Goal: Task Accomplishment & Management: Manage account settings

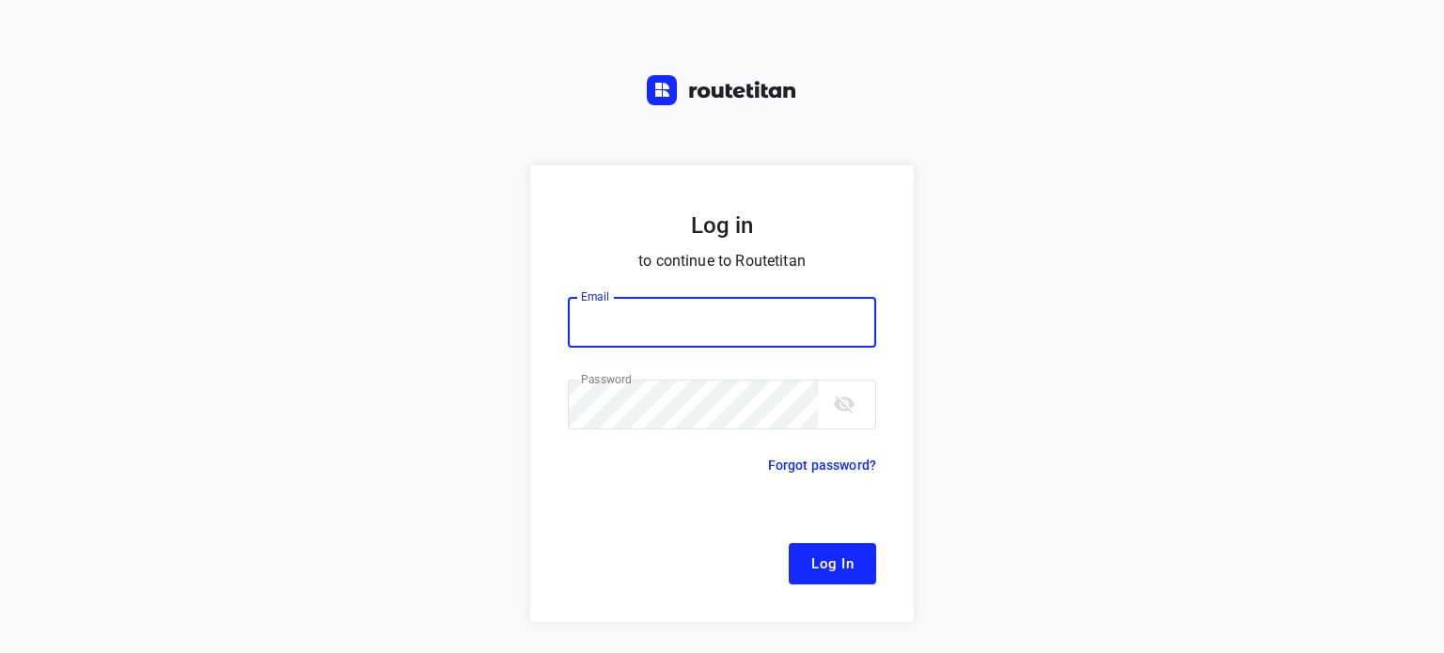
type input "[EMAIL_ADDRESS][DOMAIN_NAME]"
click at [789, 550] on button "Log In" at bounding box center [832, 563] width 87 height 41
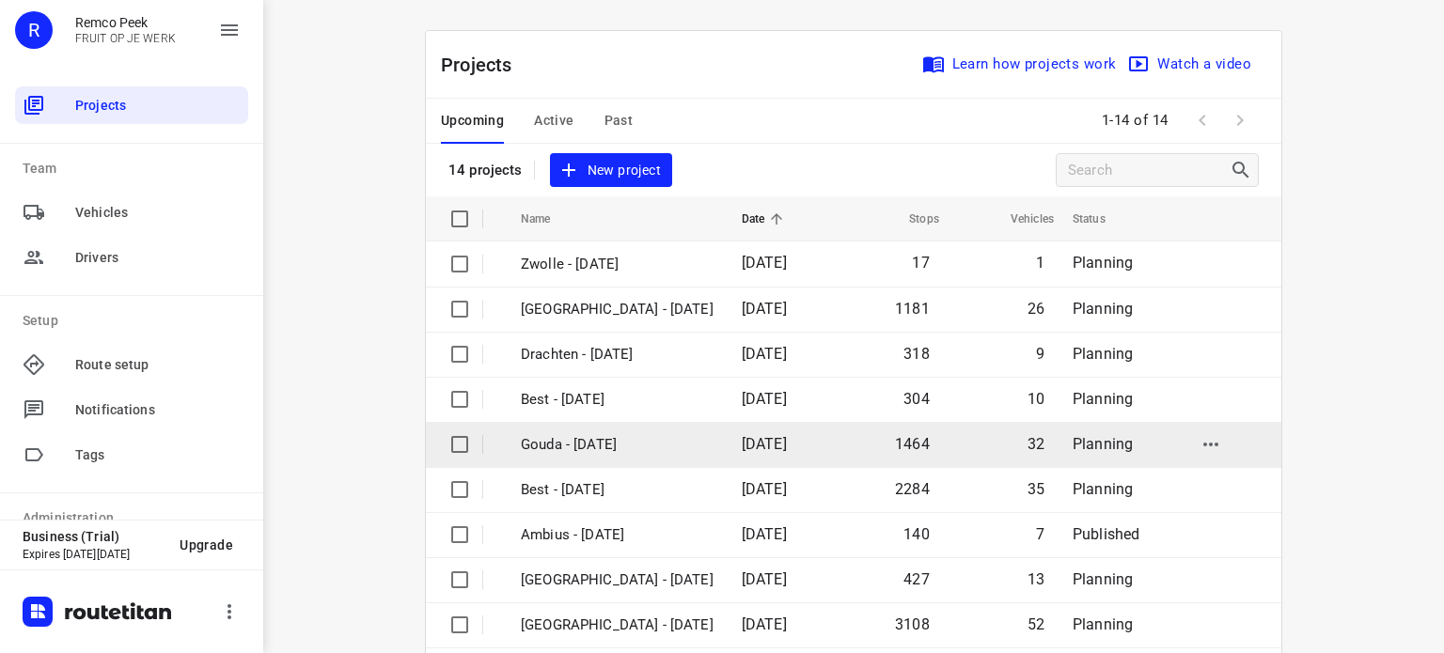
click at [564, 429] on td "Gouda - [DATE]" at bounding box center [614, 444] width 225 height 45
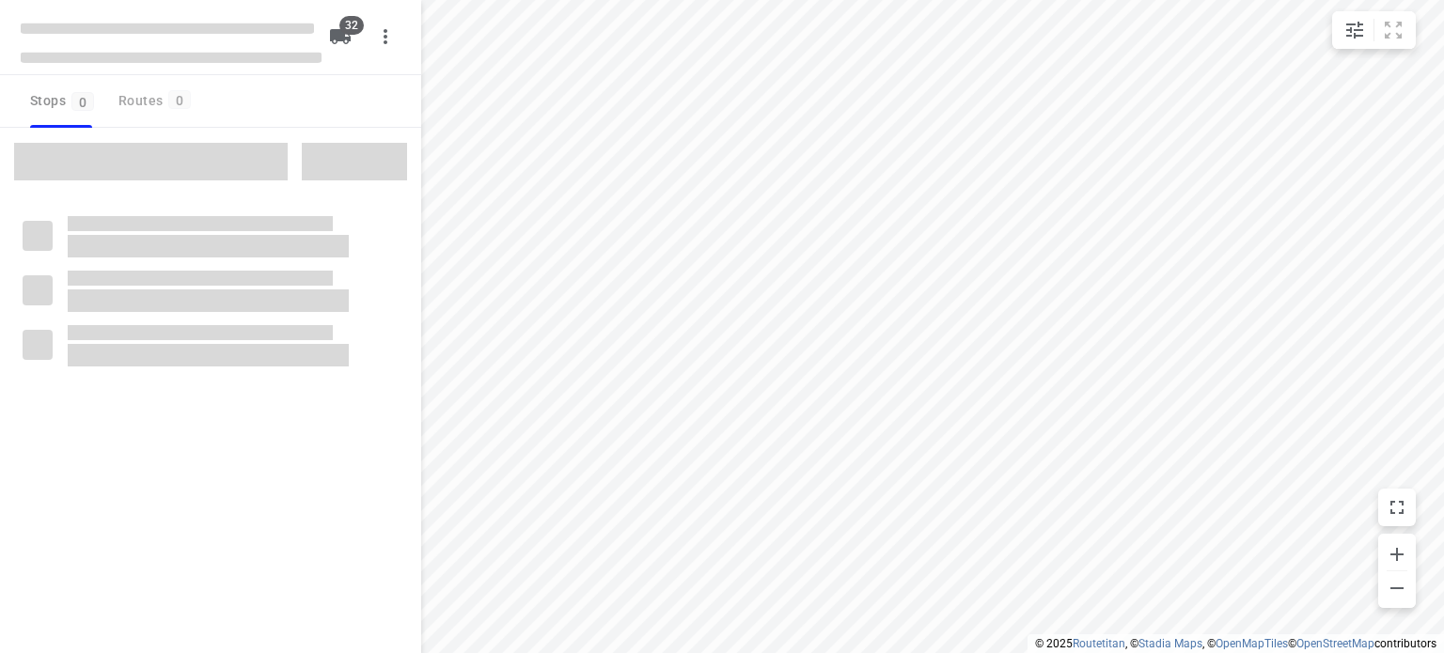
checkbox input "true"
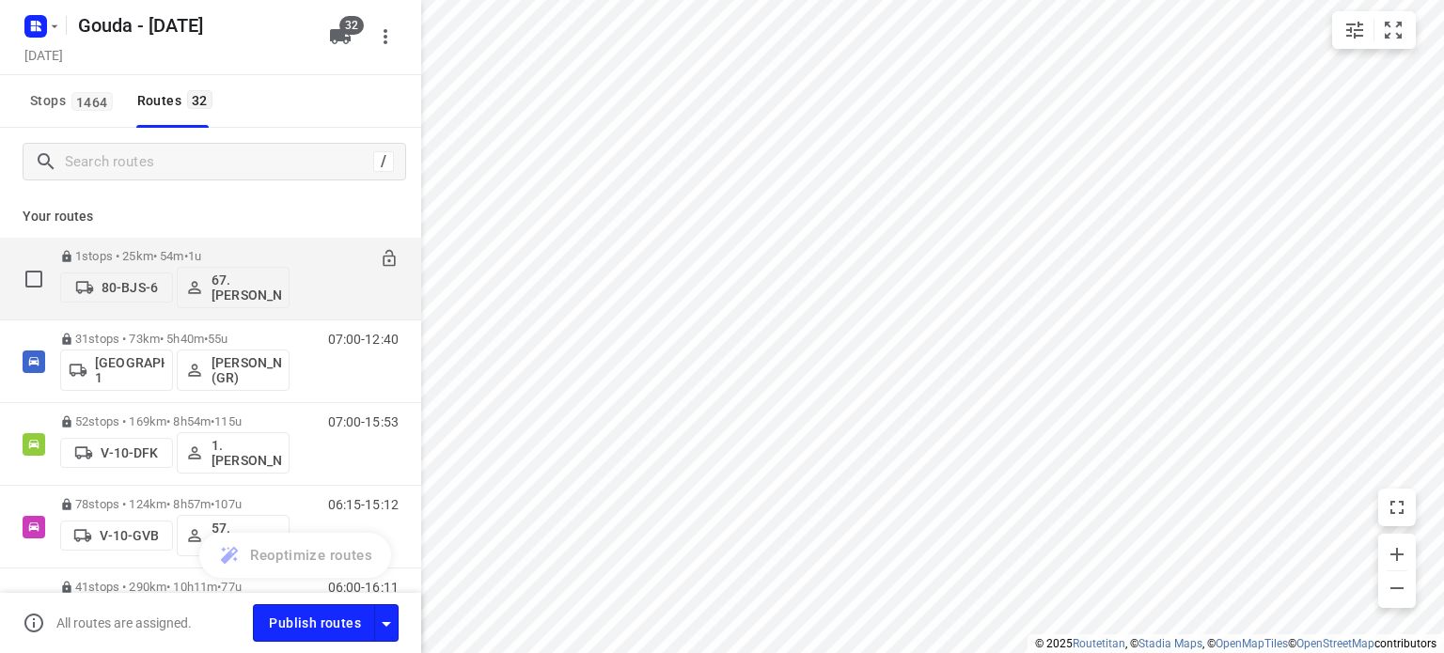
click at [181, 251] on p "1 stops • 25km • 54m • 1u" at bounding box center [174, 256] width 229 height 14
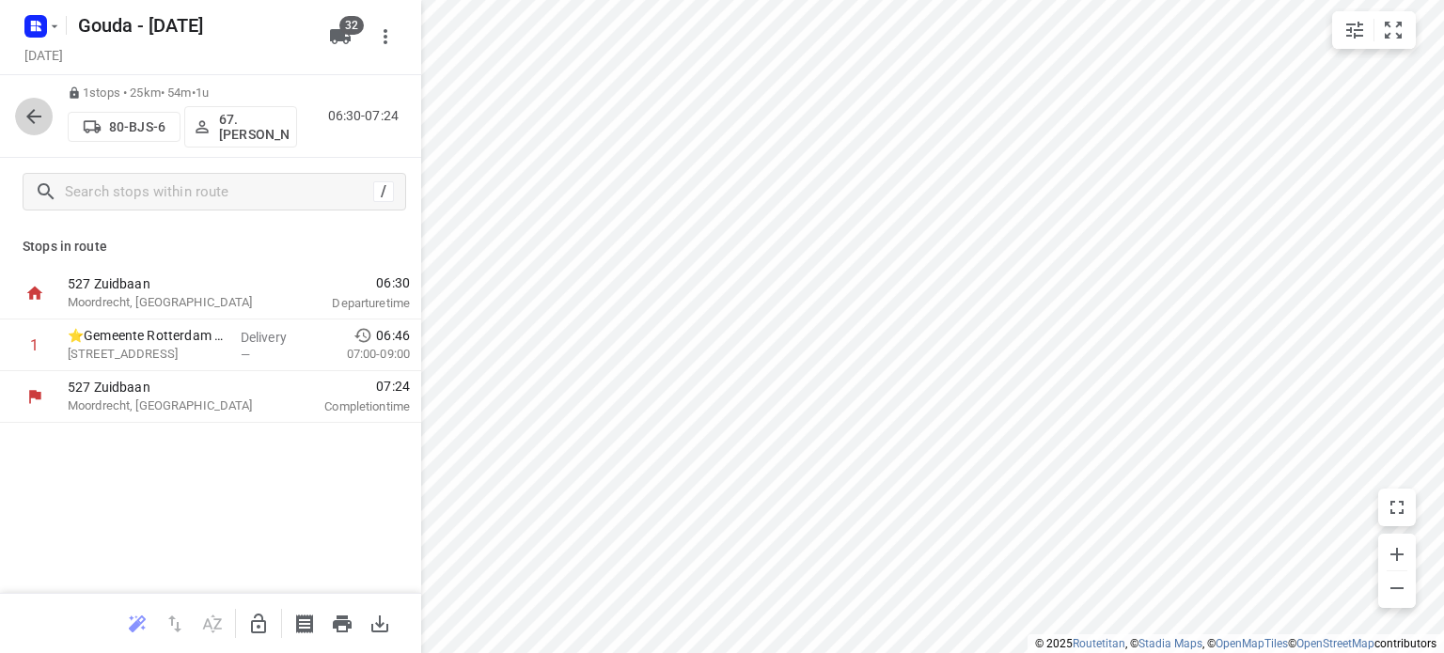
click at [27, 116] on icon "button" at bounding box center [33, 116] width 15 height 15
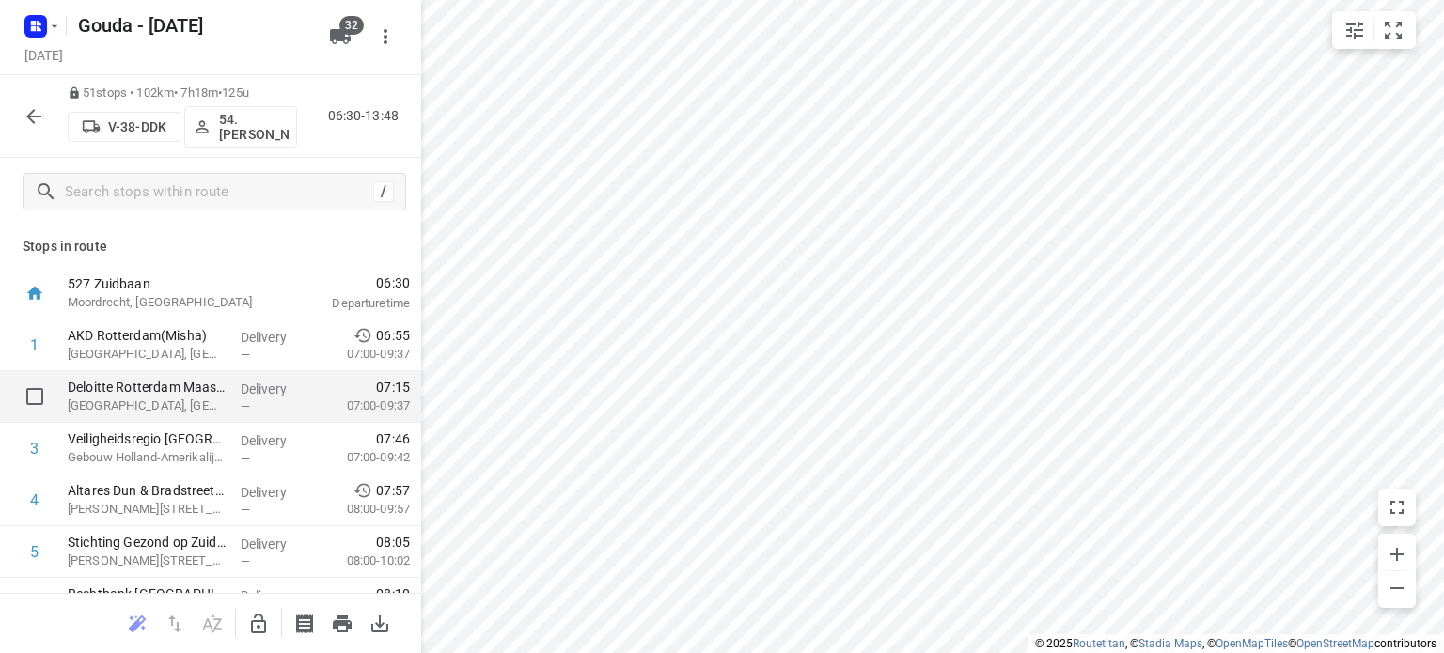
click at [246, 386] on p "Delivery" at bounding box center [276, 389] width 70 height 19
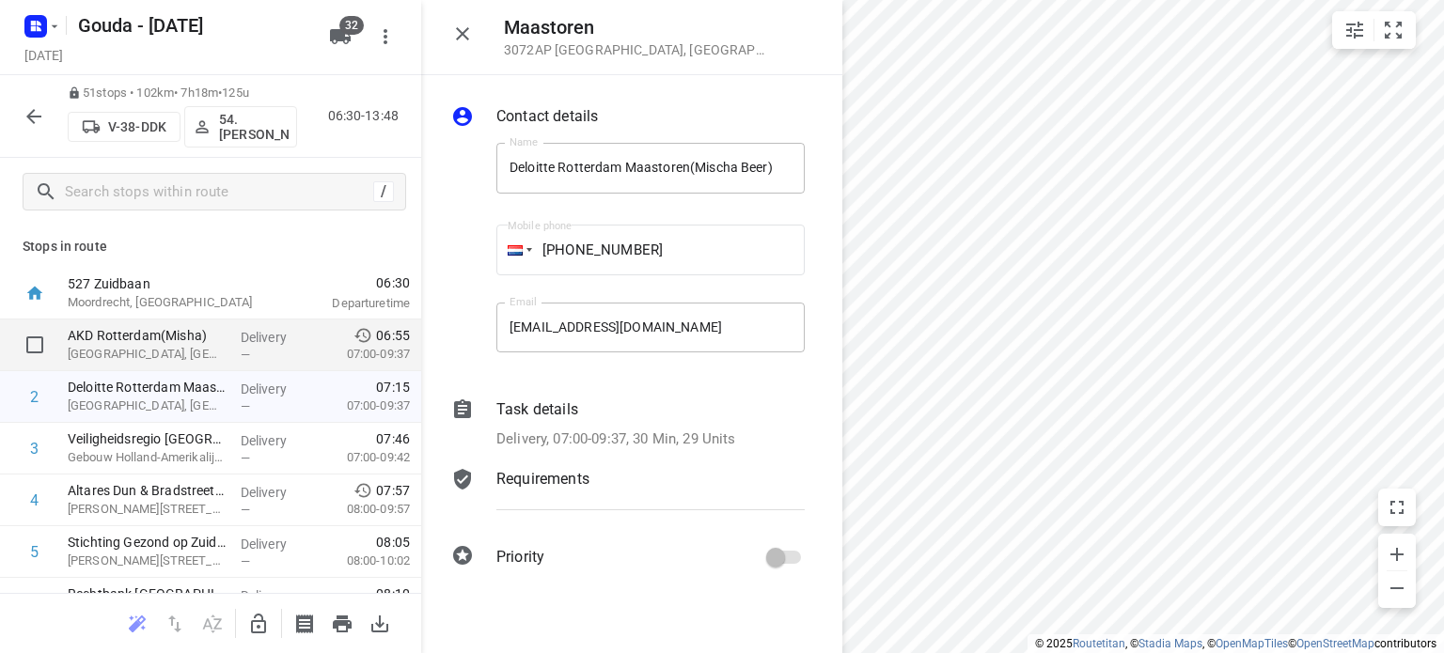
click at [241, 358] on span "—" at bounding box center [245, 355] width 9 height 14
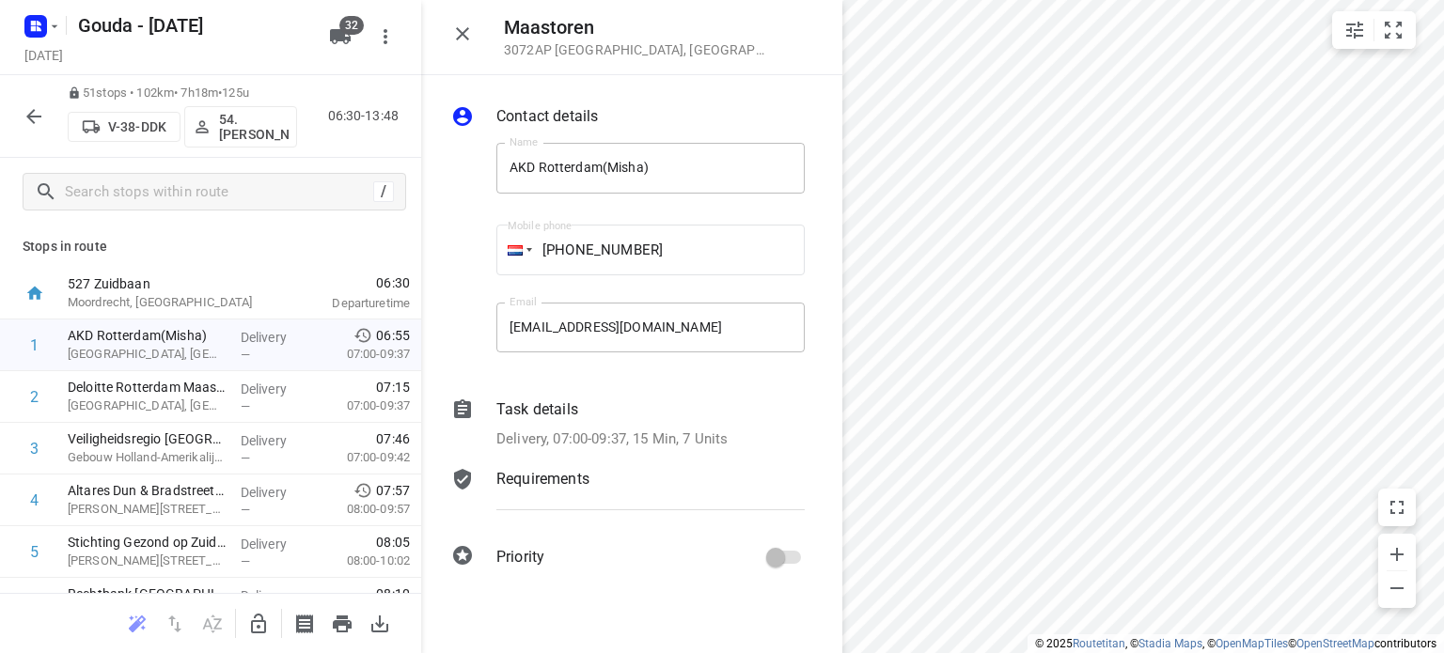
click at [463, 39] on icon "button" at bounding box center [462, 34] width 23 height 23
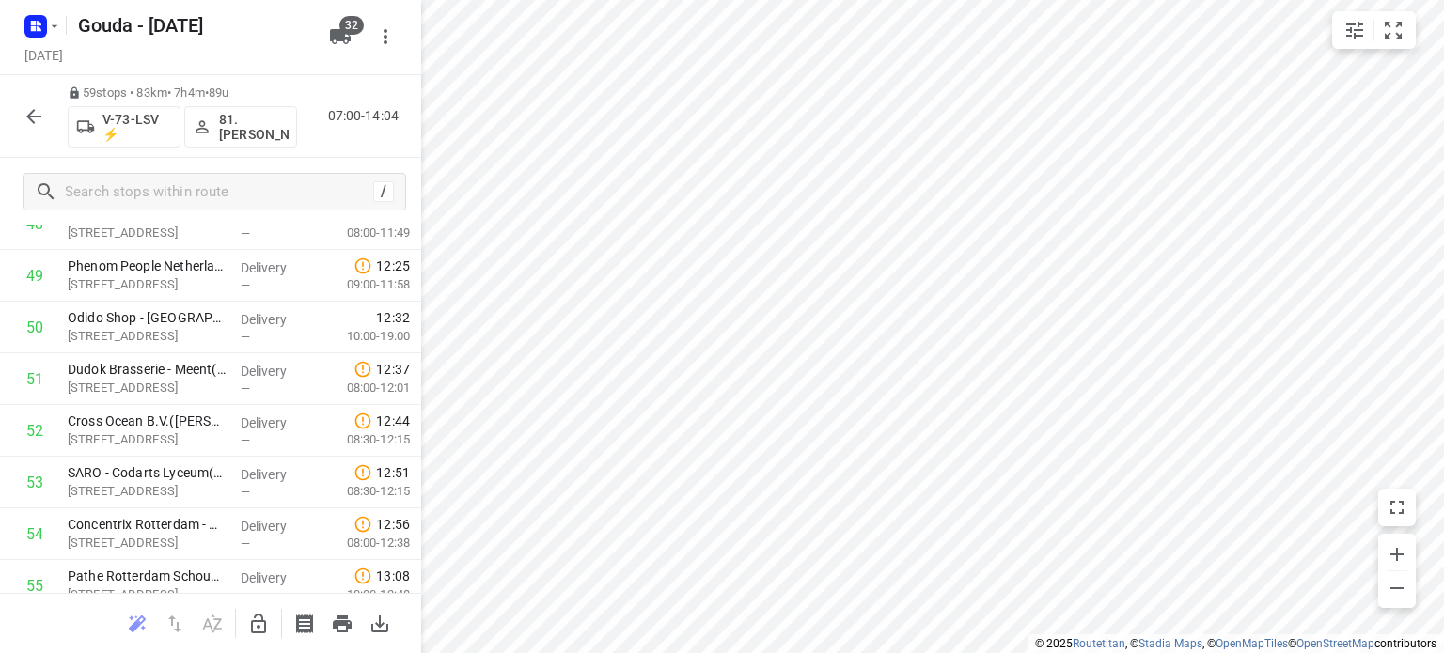
scroll to position [2827, 0]
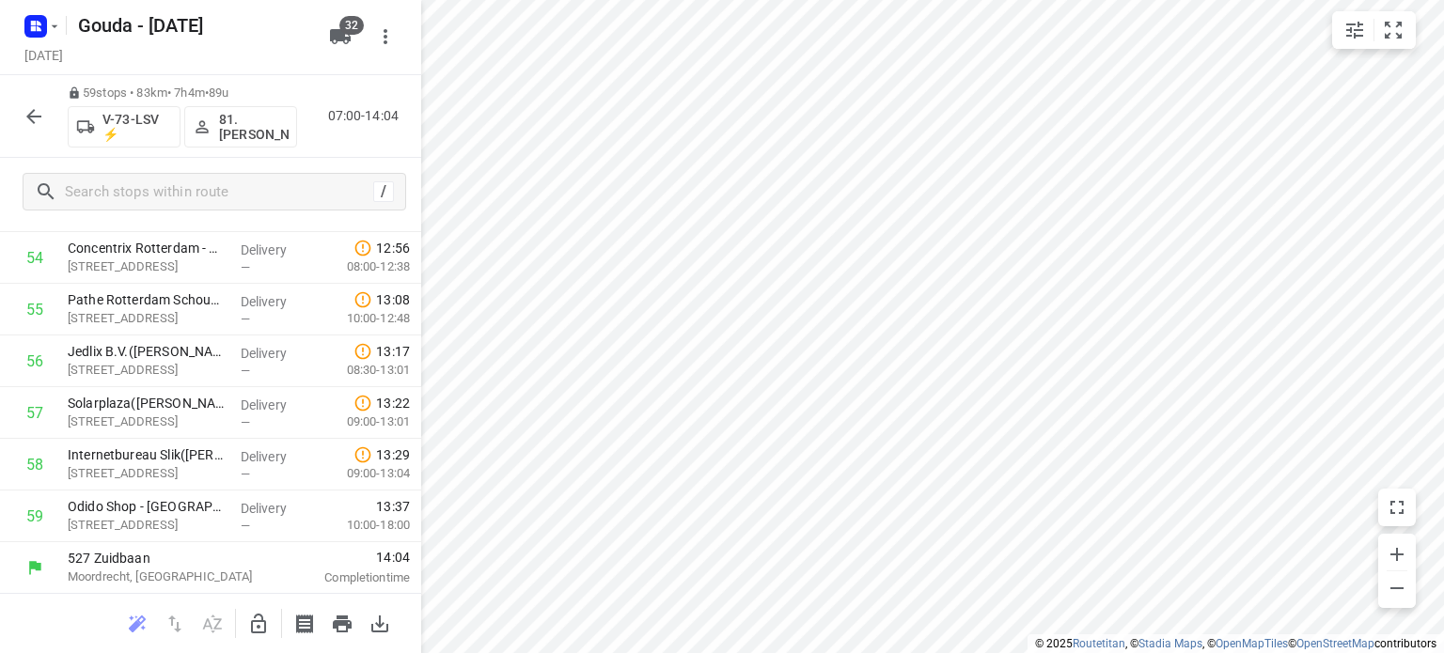
click at [31, 114] on icon "button" at bounding box center [34, 116] width 23 height 23
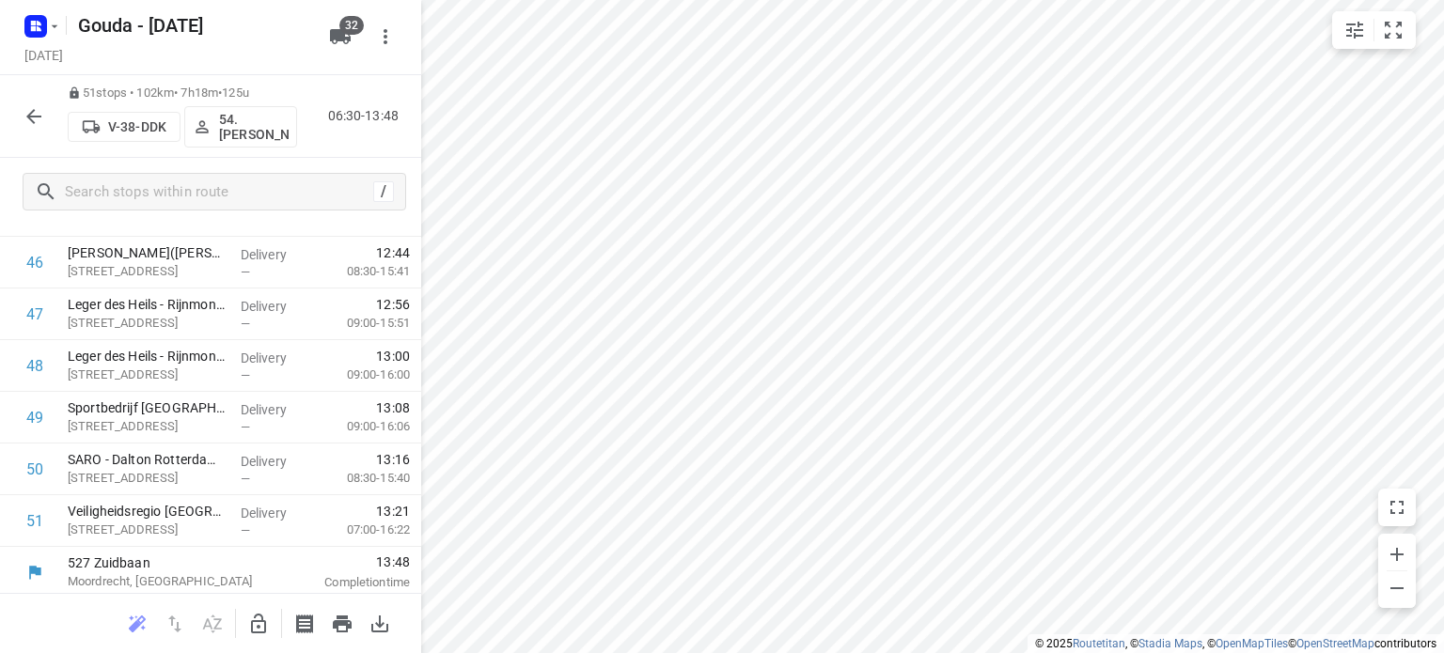
scroll to position [2414, 0]
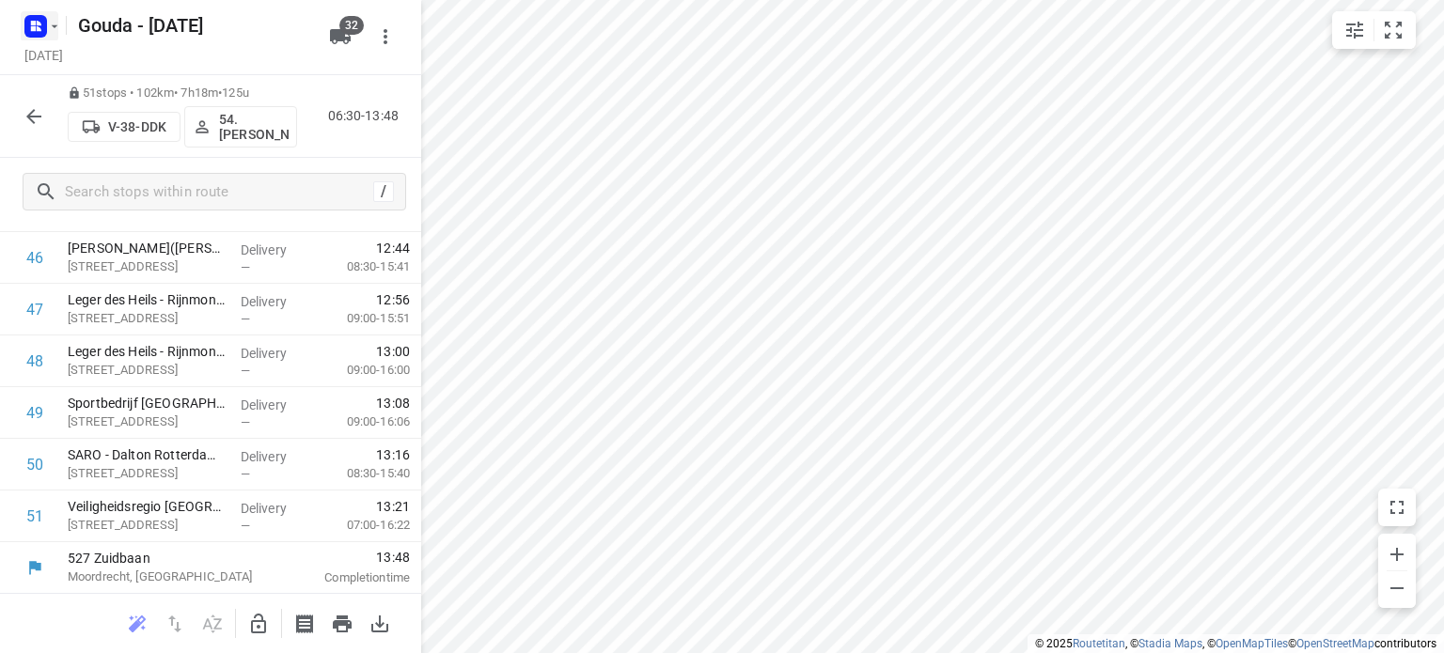
click at [51, 28] on icon "button" at bounding box center [54, 26] width 15 height 15
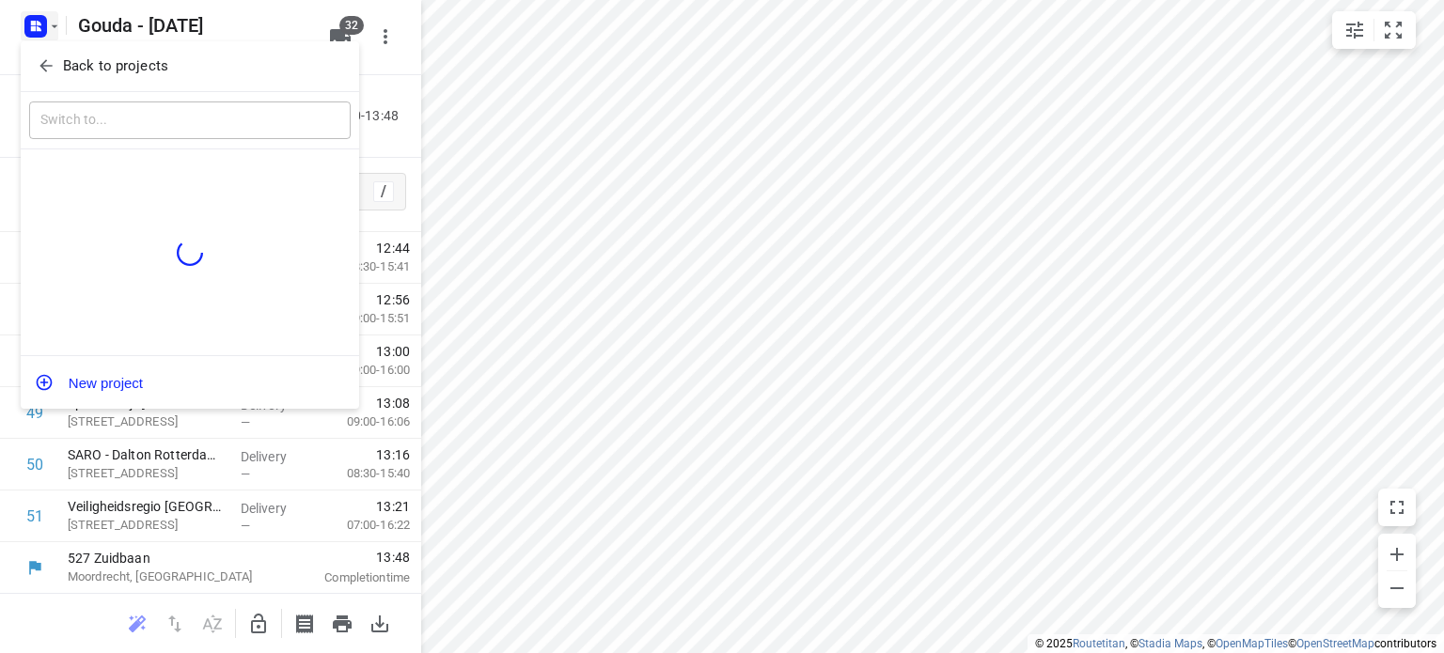
click at [53, 57] on icon "button" at bounding box center [46, 65] width 19 height 19
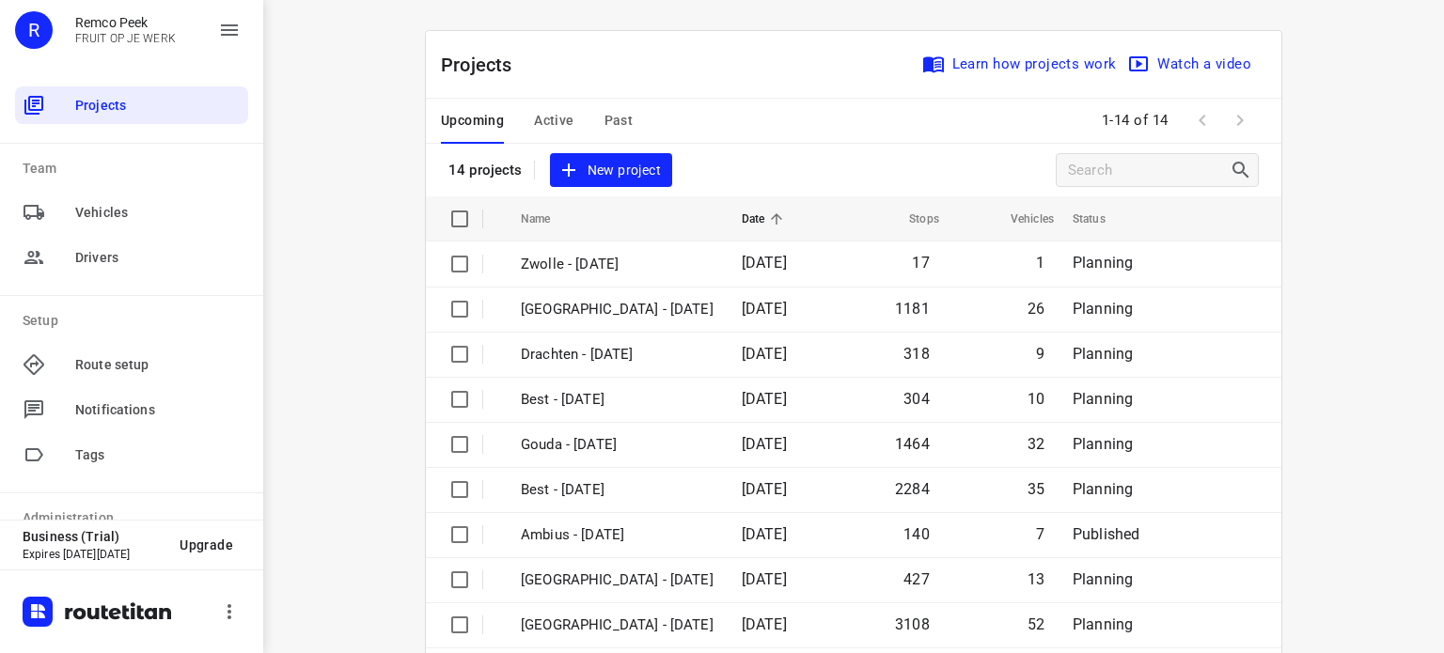
click at [534, 117] on span "Active" at bounding box center [553, 120] width 39 height 23
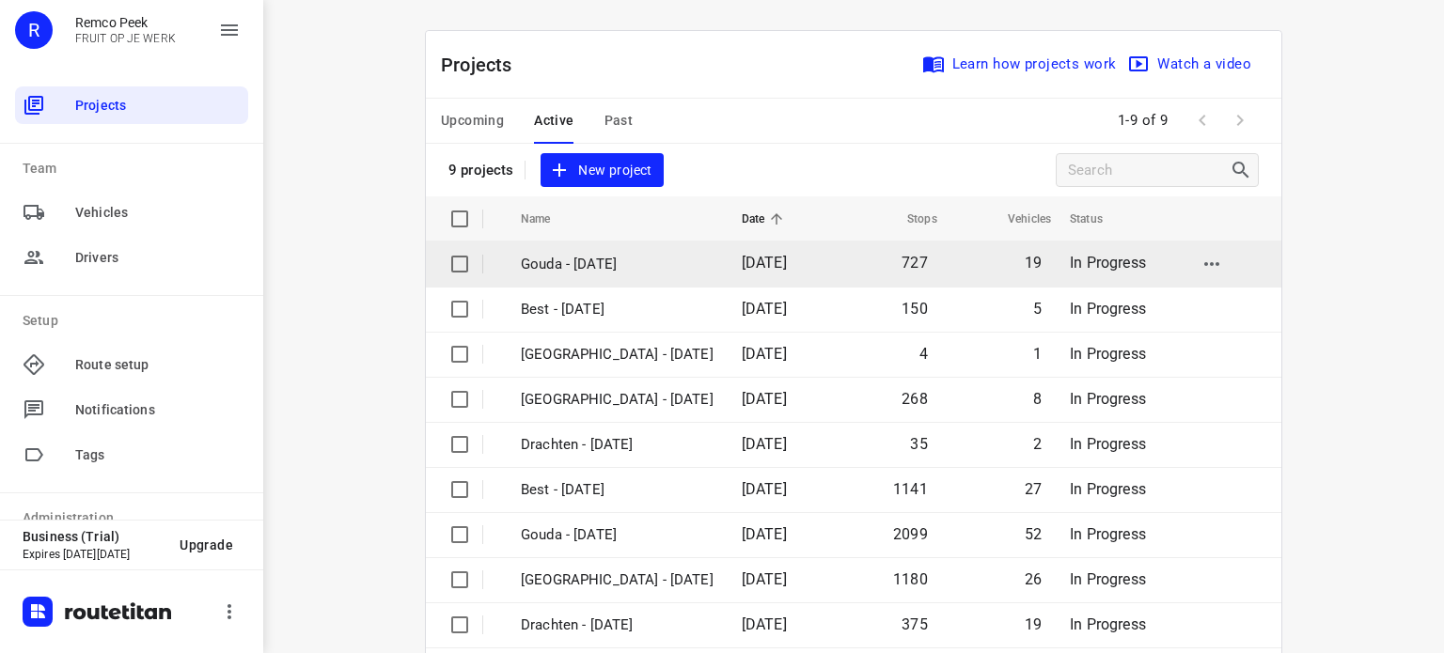
click at [597, 268] on p "Gouda - [DATE]" at bounding box center [617, 265] width 193 height 22
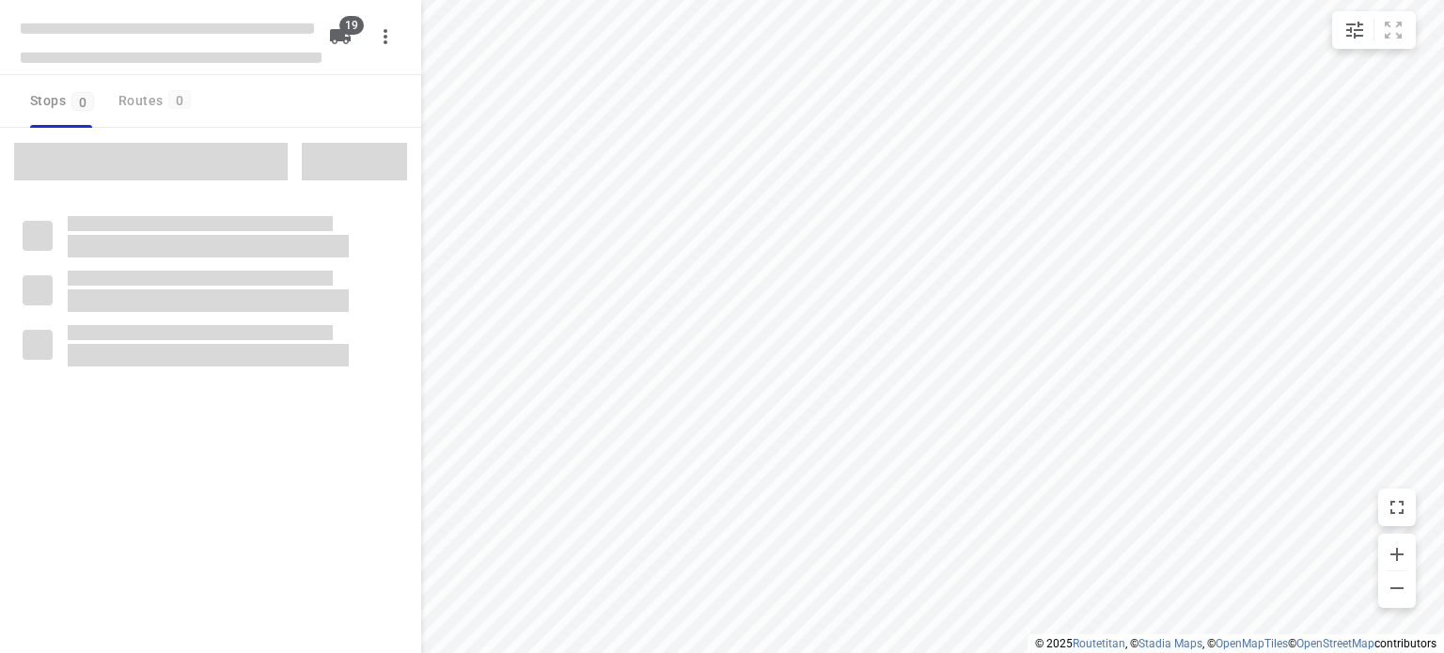
checkbox input "true"
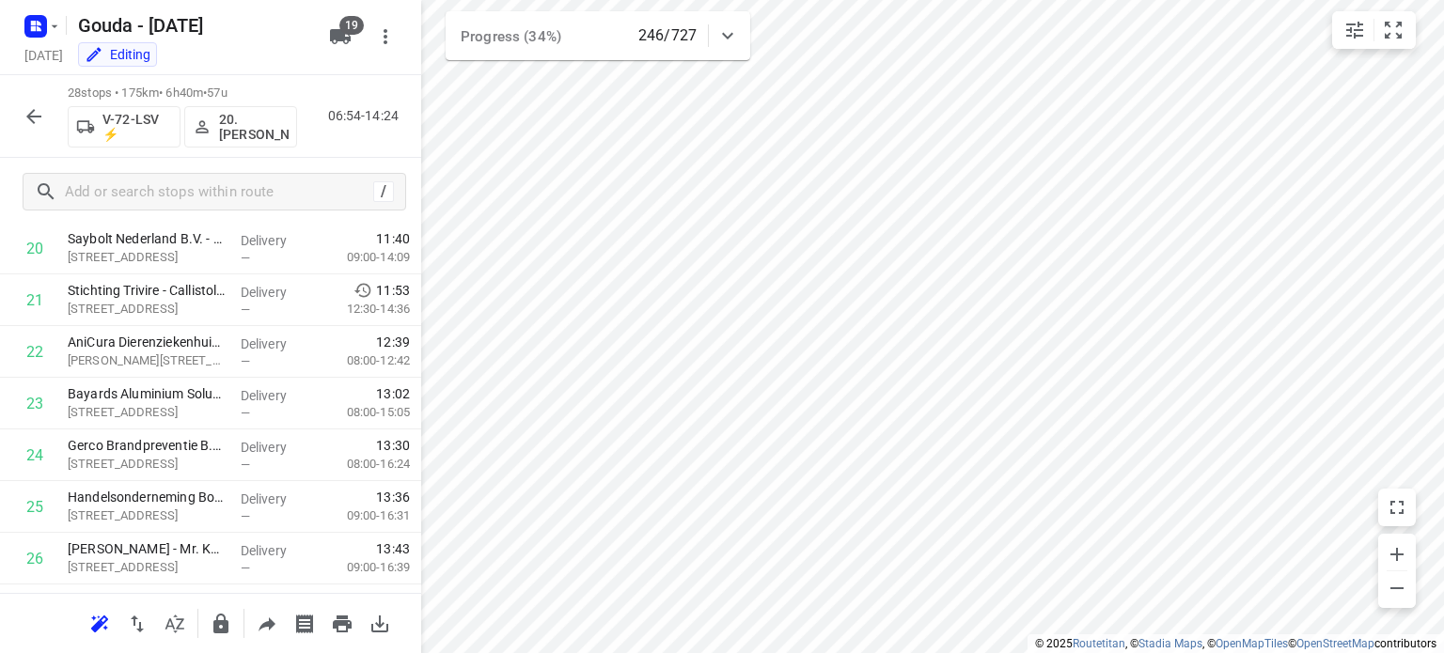
scroll to position [1226, 0]
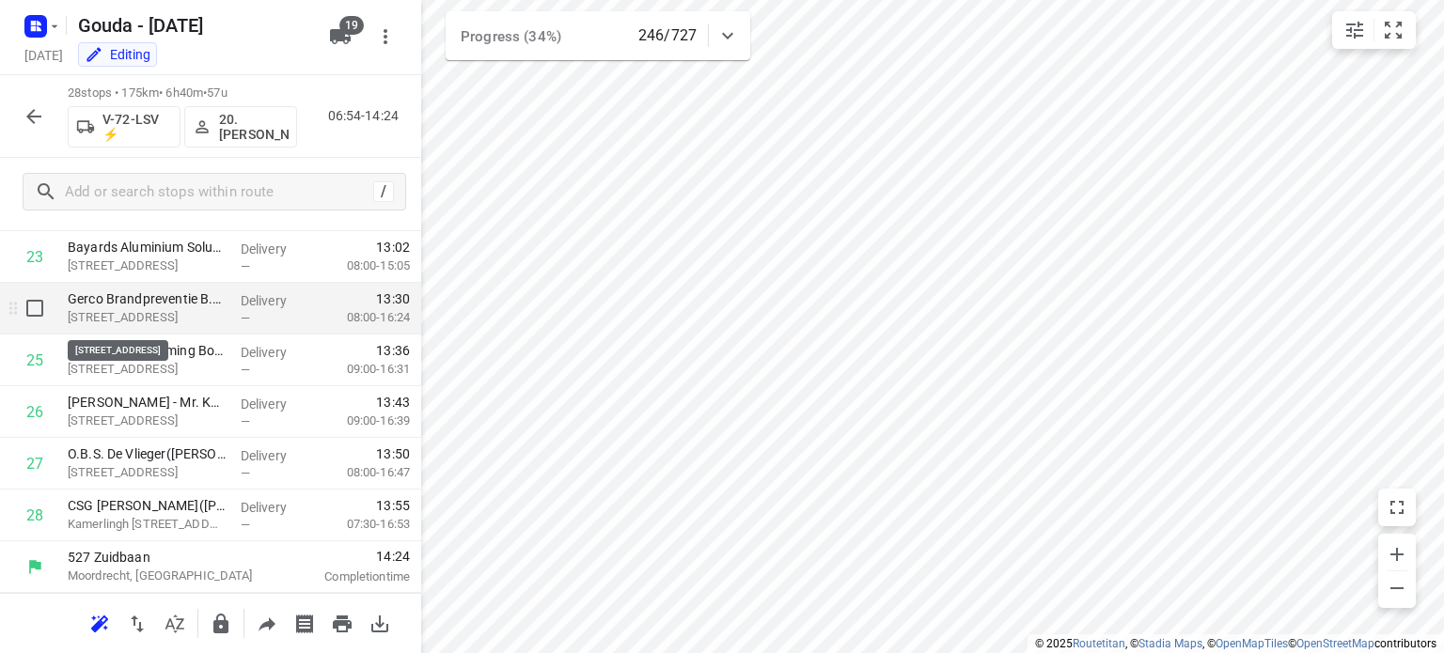
click at [186, 326] on p "[STREET_ADDRESS]" at bounding box center [147, 317] width 158 height 19
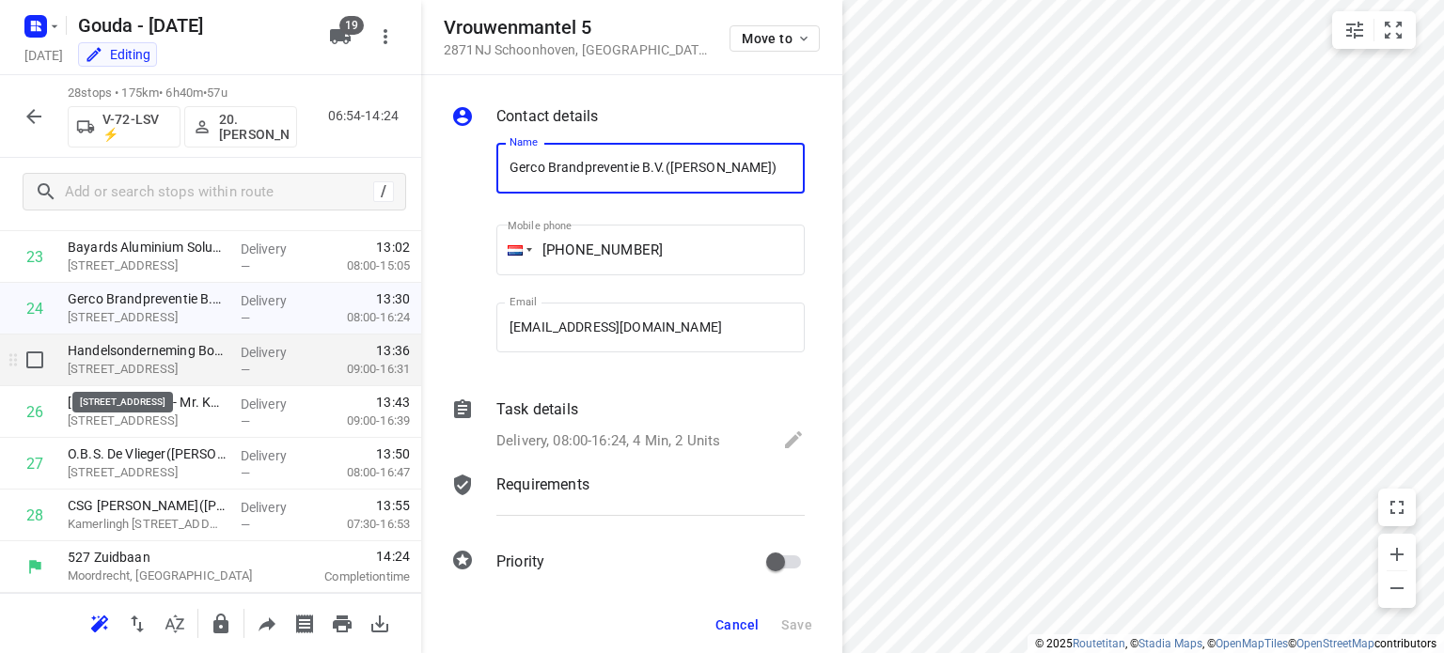
click at [180, 368] on p "[STREET_ADDRESS]" at bounding box center [147, 369] width 158 height 19
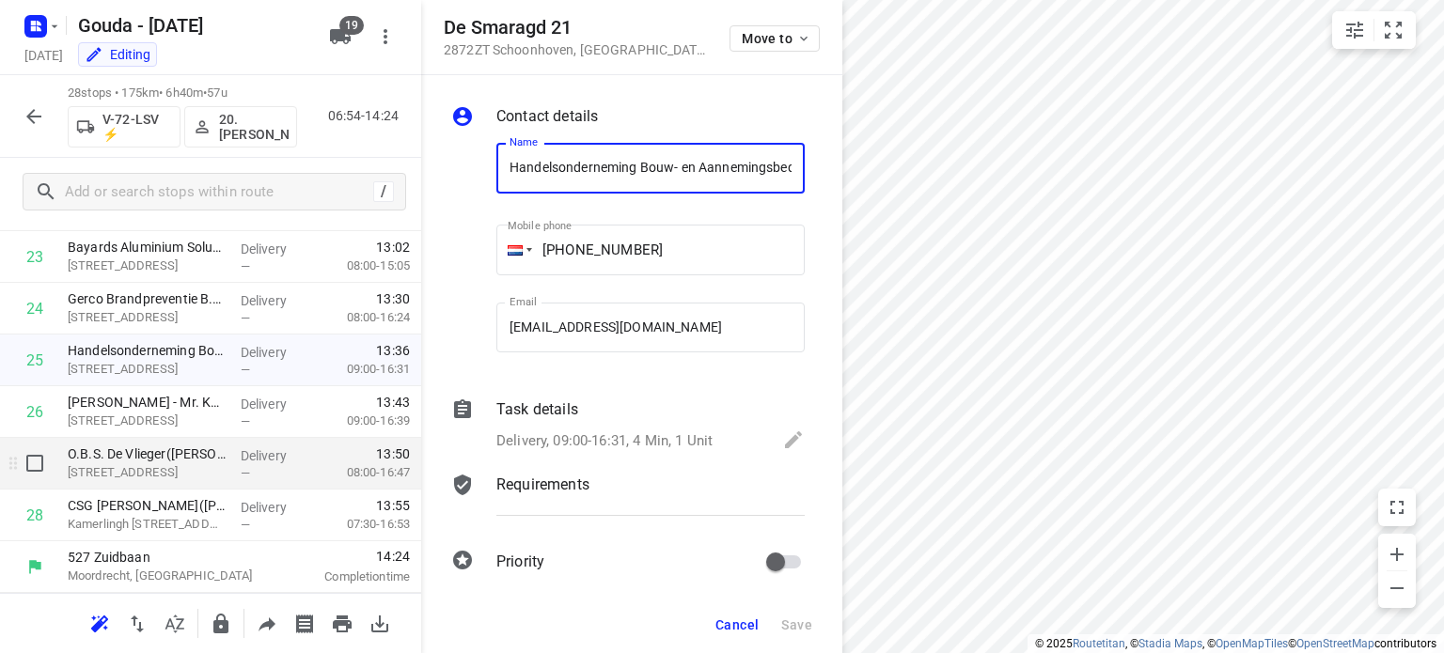
click at [176, 442] on div "O.B.S. De Vlieger([PERSON_NAME]) [STREET_ADDRESS]" at bounding box center [146, 464] width 173 height 52
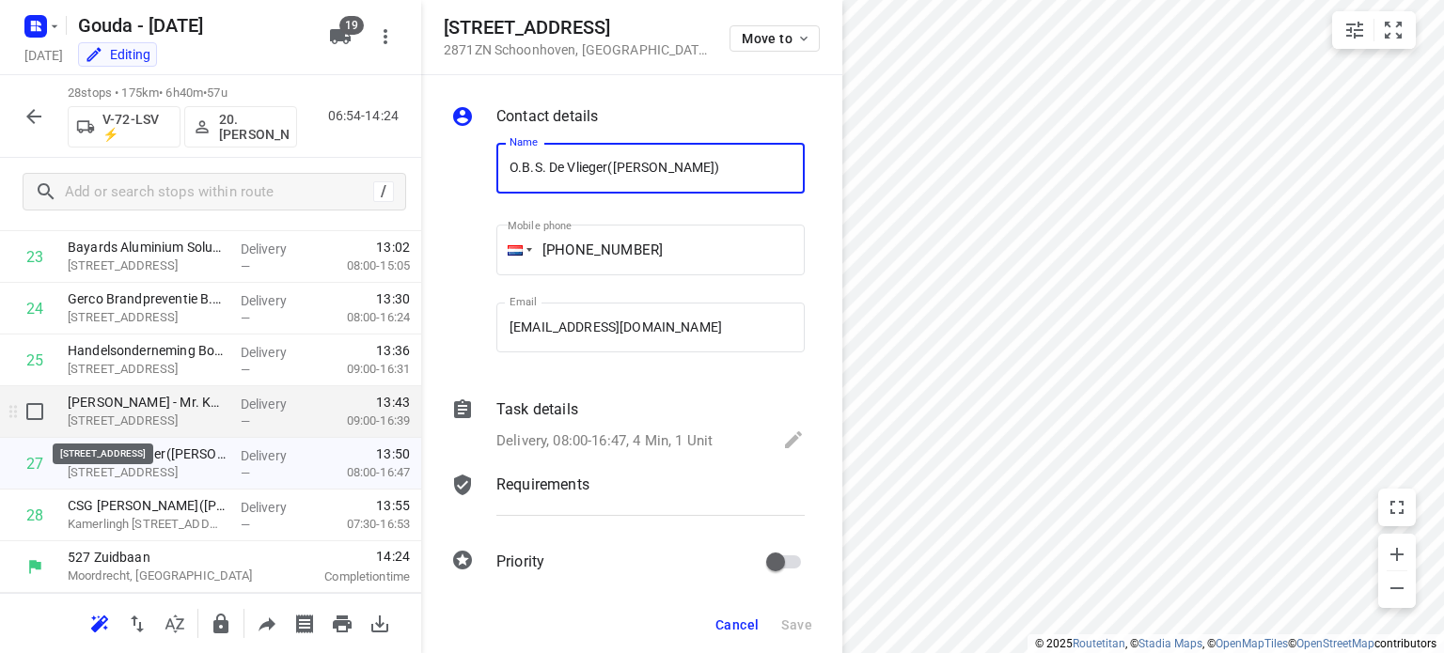
click at [169, 413] on p "[STREET_ADDRESS]" at bounding box center [147, 421] width 158 height 19
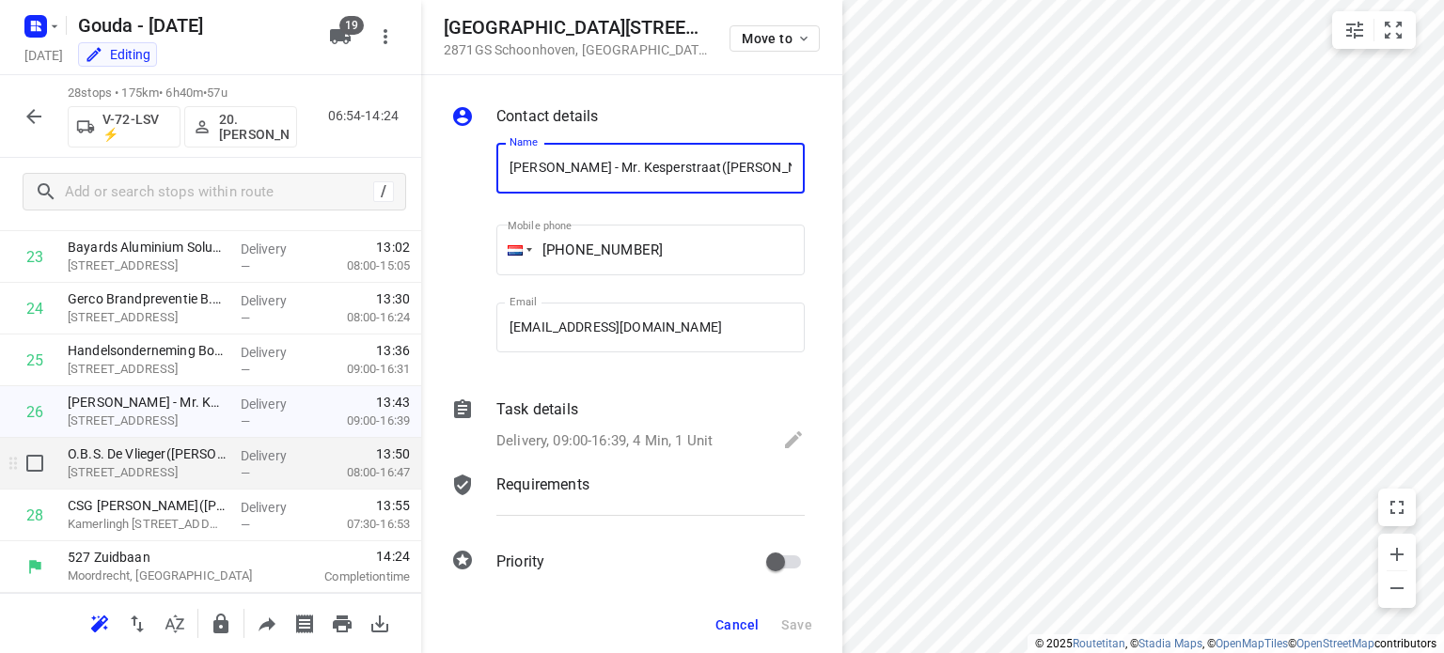
click at [167, 448] on p "O.B.S. De Vlieger([PERSON_NAME])" at bounding box center [147, 454] width 158 height 19
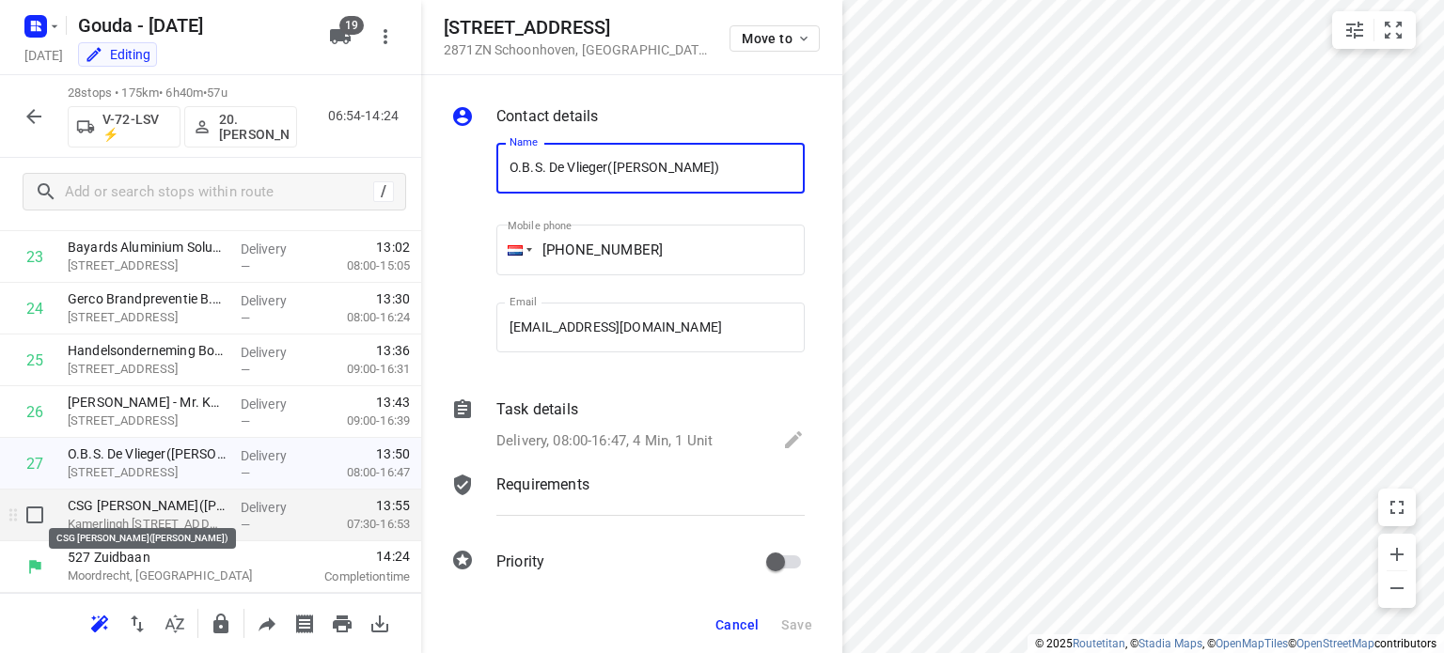
click at [164, 504] on p "CSG [PERSON_NAME]([PERSON_NAME])" at bounding box center [147, 505] width 158 height 19
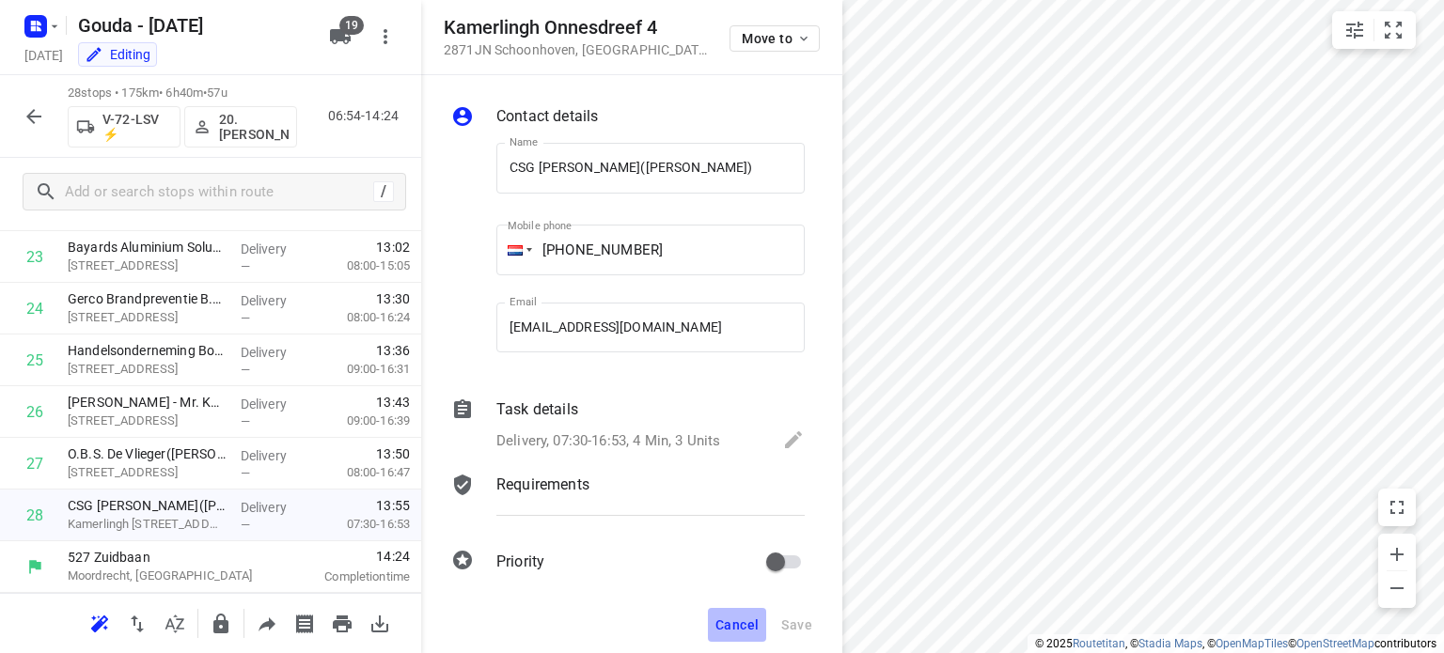
click at [732, 618] on span "Cancel" at bounding box center [736, 625] width 43 height 15
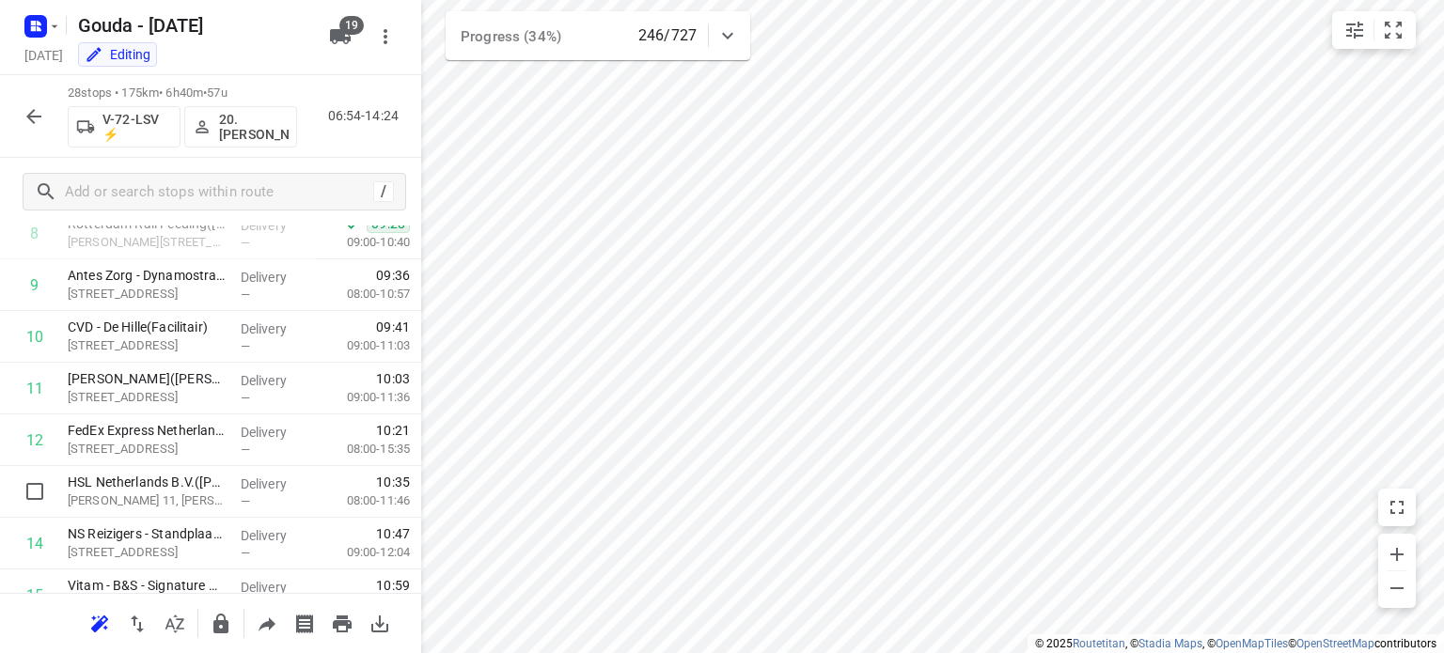
scroll to position [380, 0]
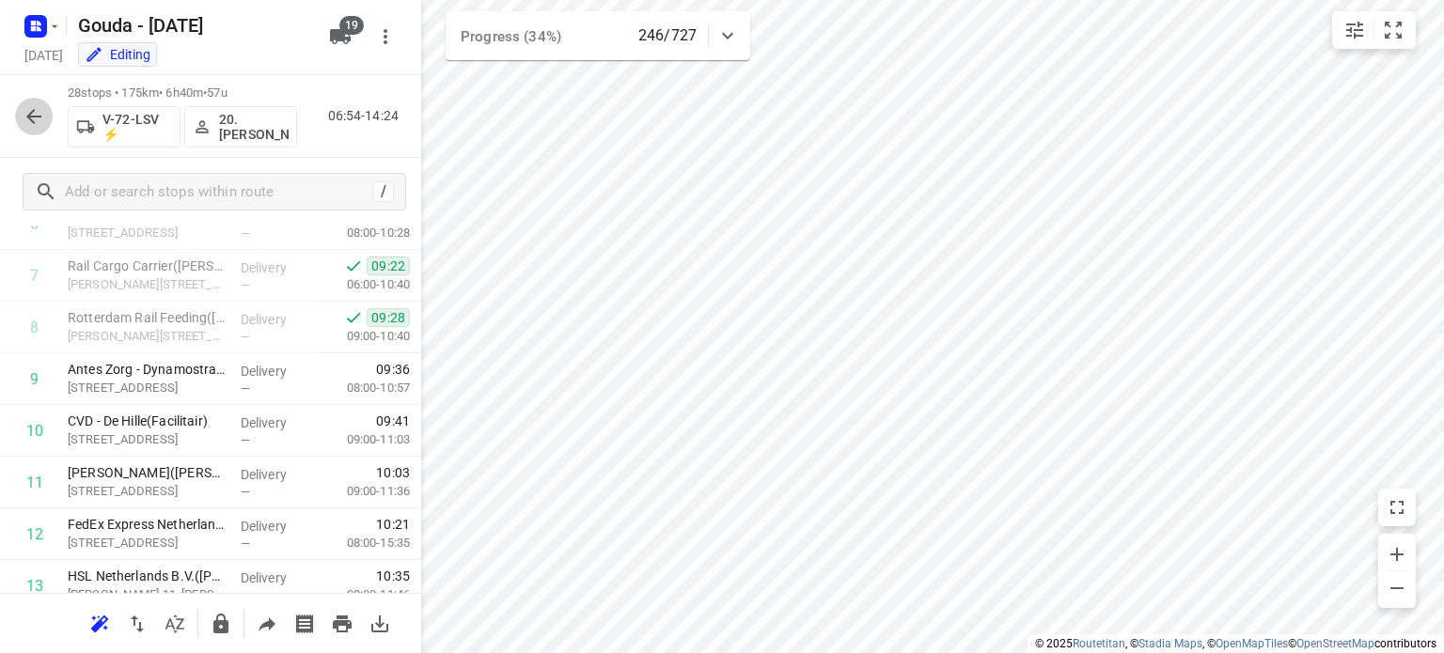
click at [38, 124] on icon "button" at bounding box center [34, 116] width 23 height 23
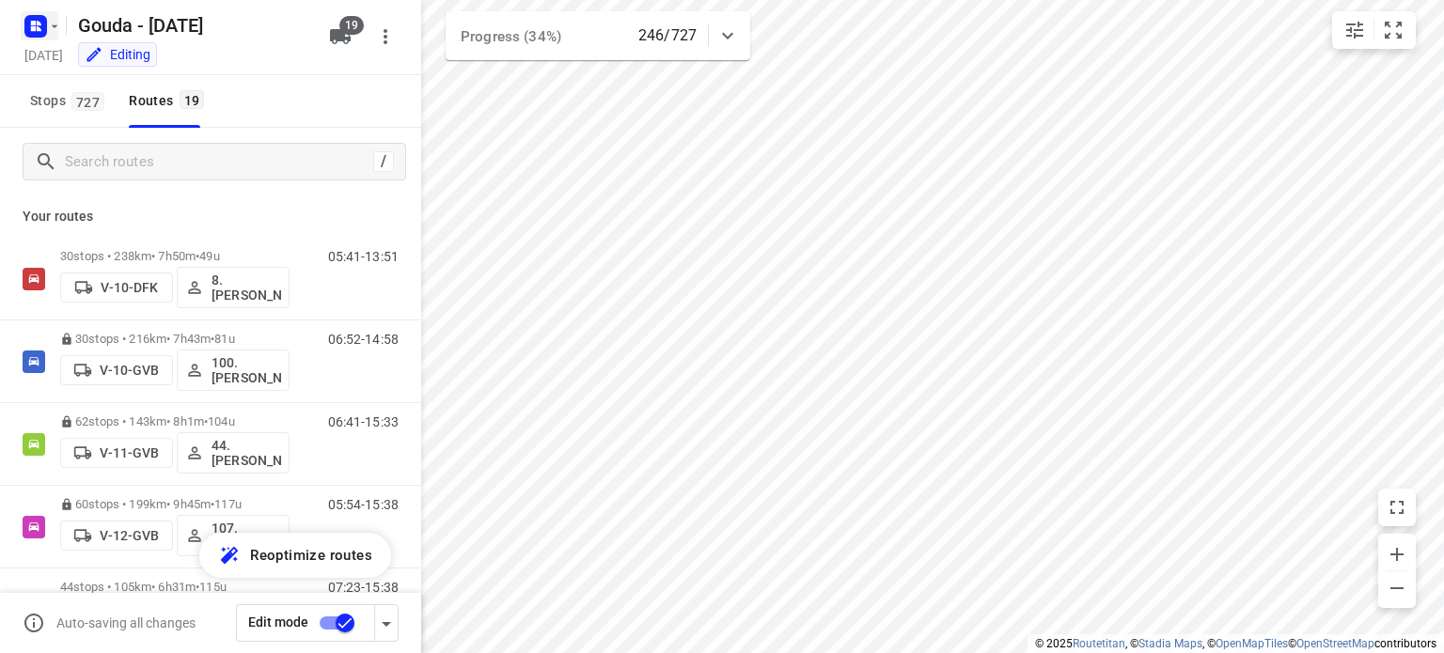
click at [45, 25] on button "button" at bounding box center [40, 26] width 38 height 30
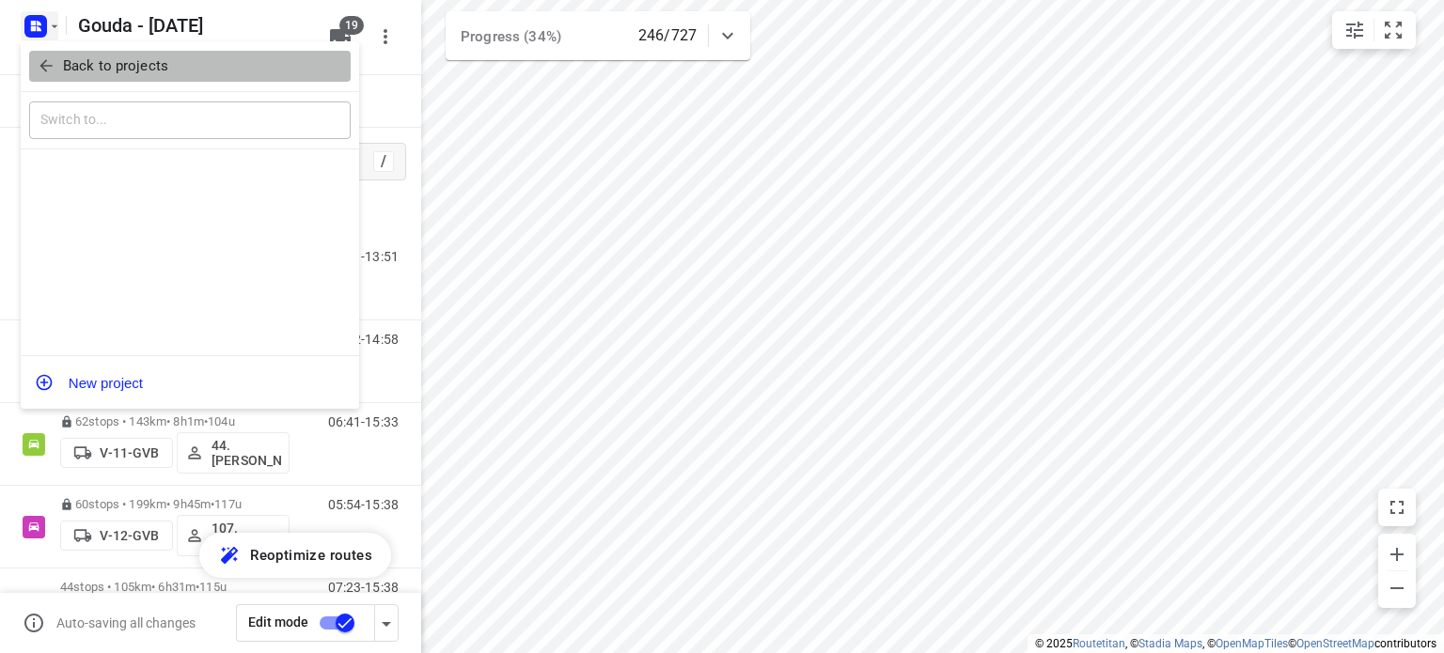
click at [57, 69] on span "Back to projects" at bounding box center [190, 66] width 306 height 22
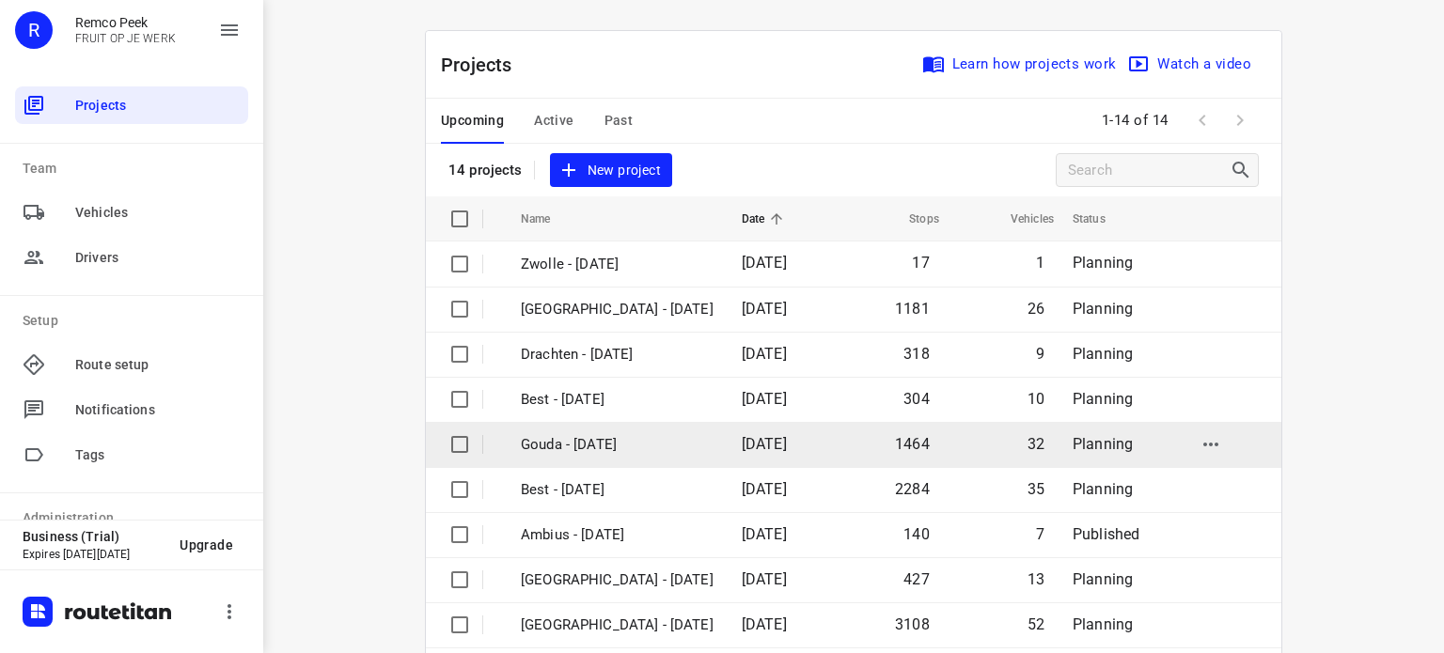
click at [585, 432] on td "Gouda - [DATE]" at bounding box center [614, 444] width 225 height 45
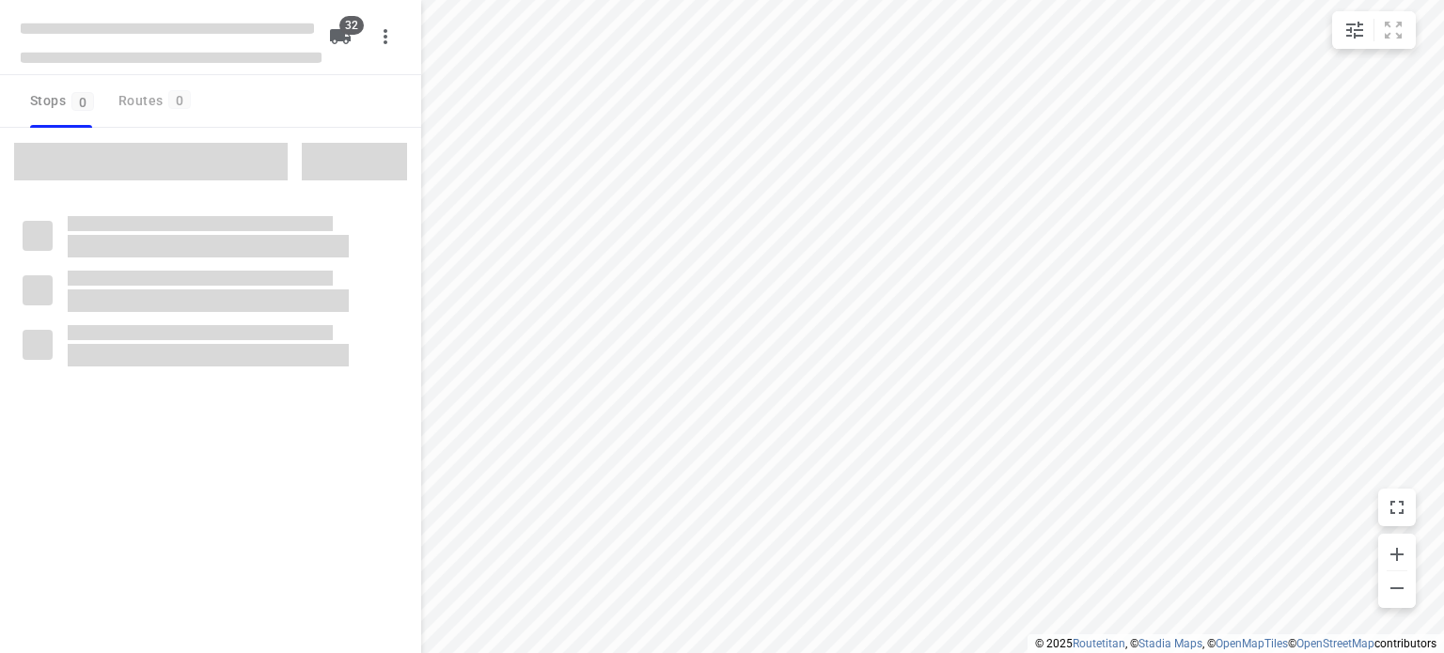
checkbox input "true"
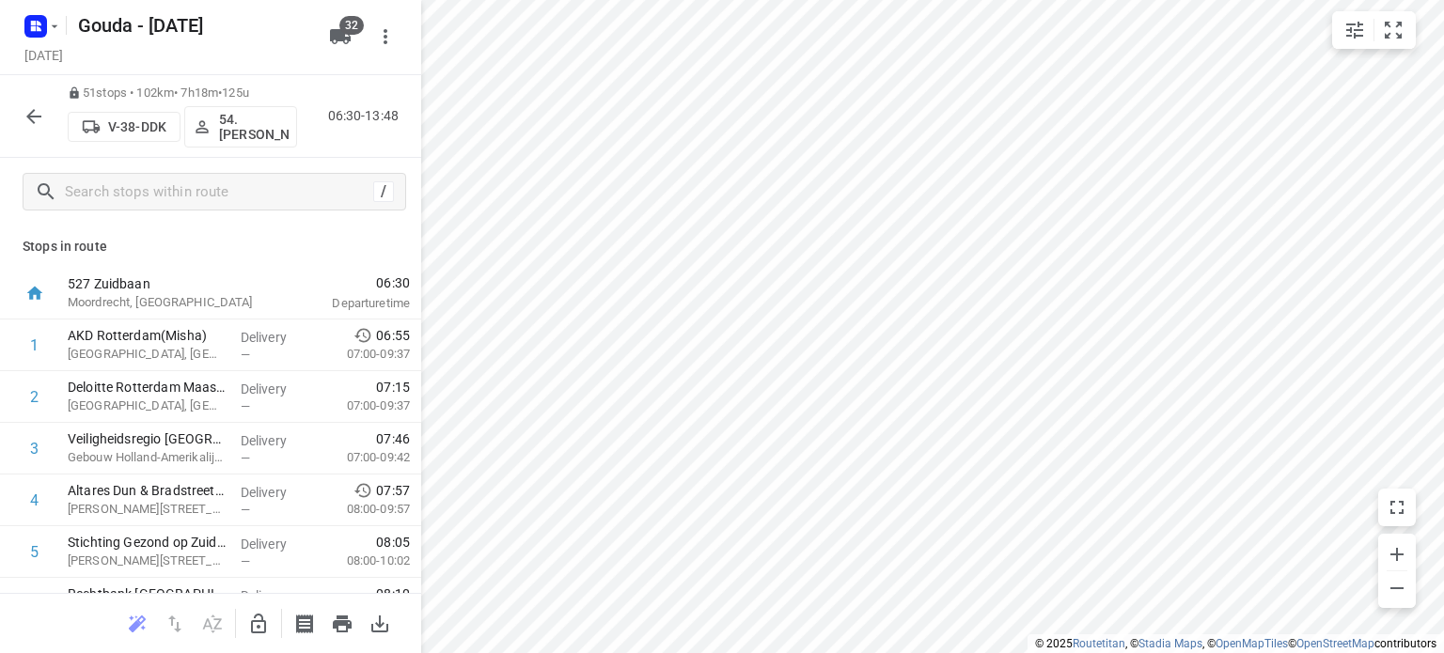
click at [729, 652] on html "i © 2025 Routetitan , © Stadia Maps , © OpenMapTiles © OpenStreetMap contributo…" at bounding box center [722, 326] width 1444 height 653
click at [37, 37] on icon "button" at bounding box center [36, 26] width 30 height 30
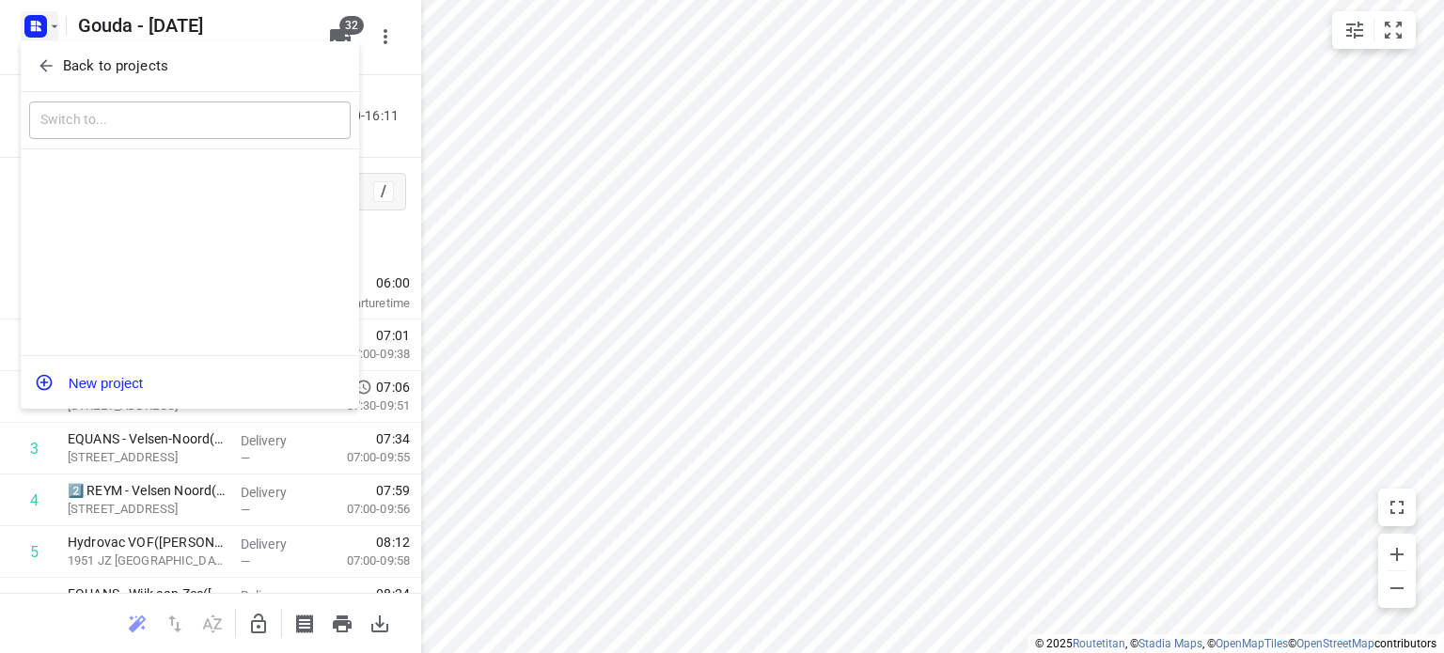
click at [56, 65] on span "Back to projects" at bounding box center [190, 66] width 306 height 22
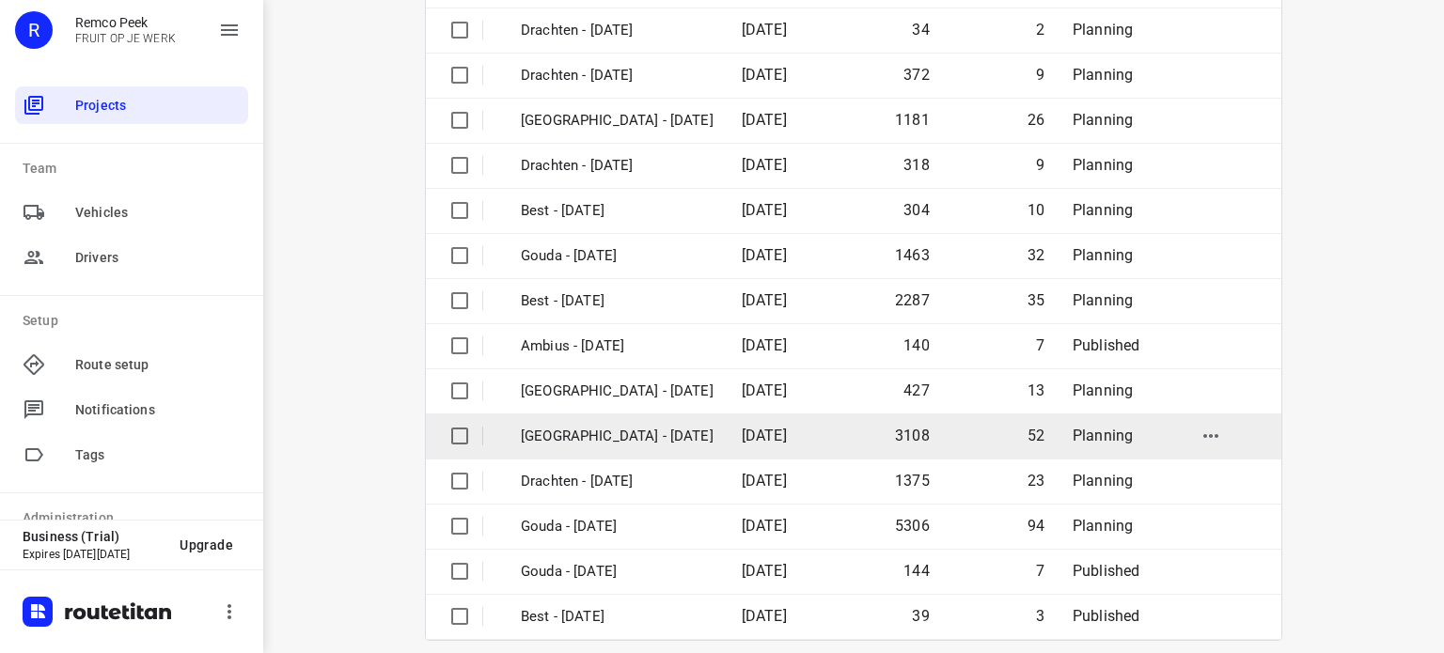
scroll to position [282, 0]
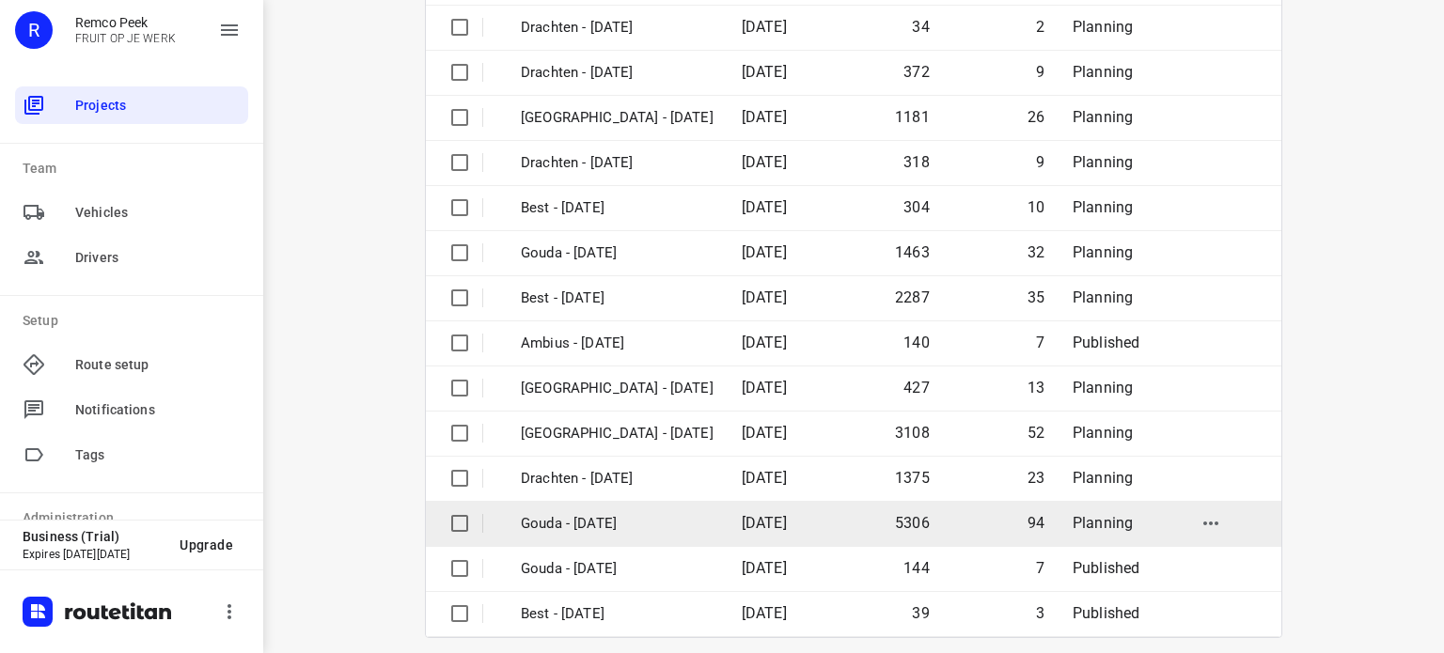
click at [609, 536] on td "Gouda - [DATE]" at bounding box center [614, 523] width 225 height 45
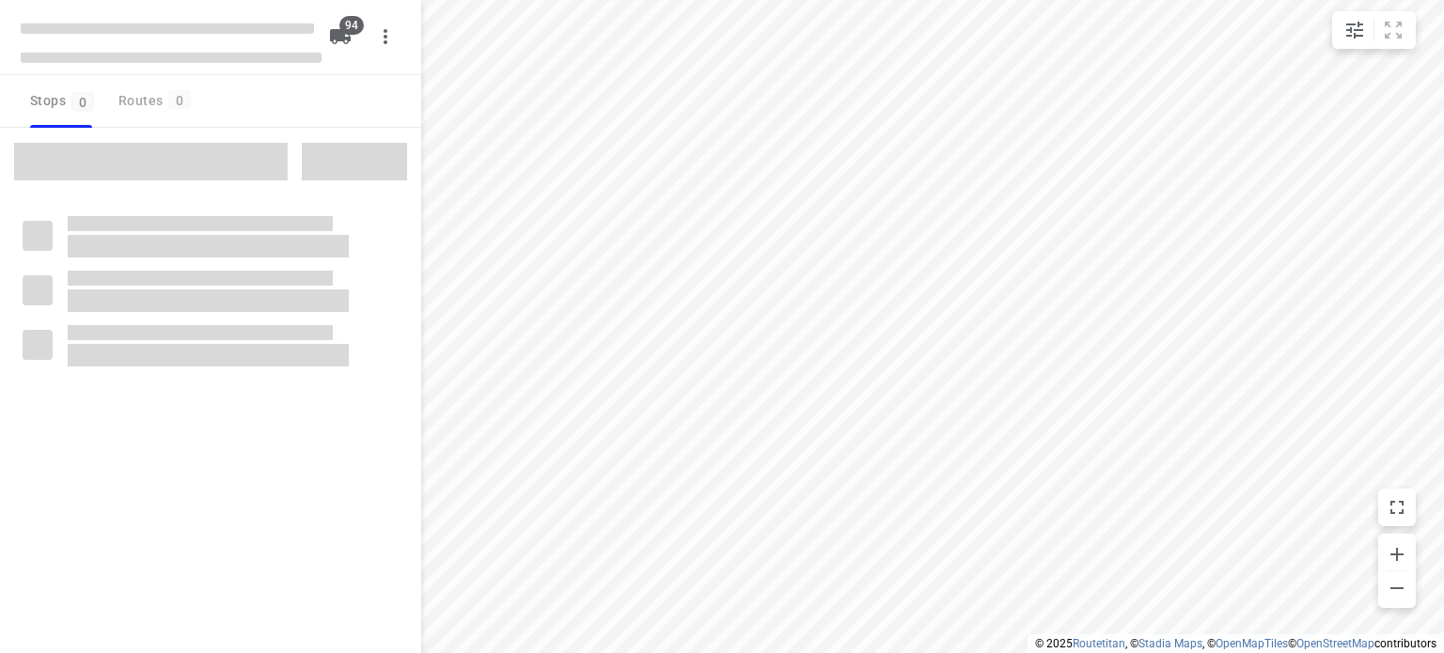
checkbox input "true"
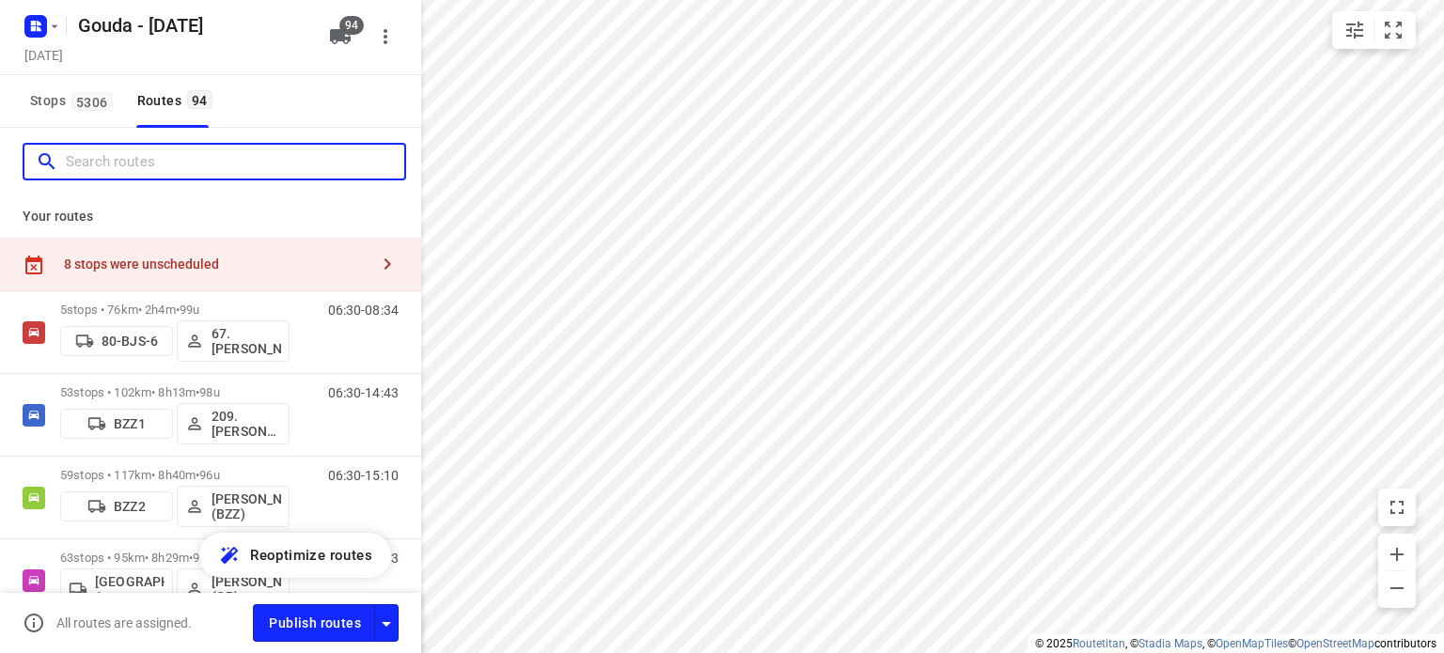
click at [254, 162] on input "Search routes" at bounding box center [235, 162] width 338 height 29
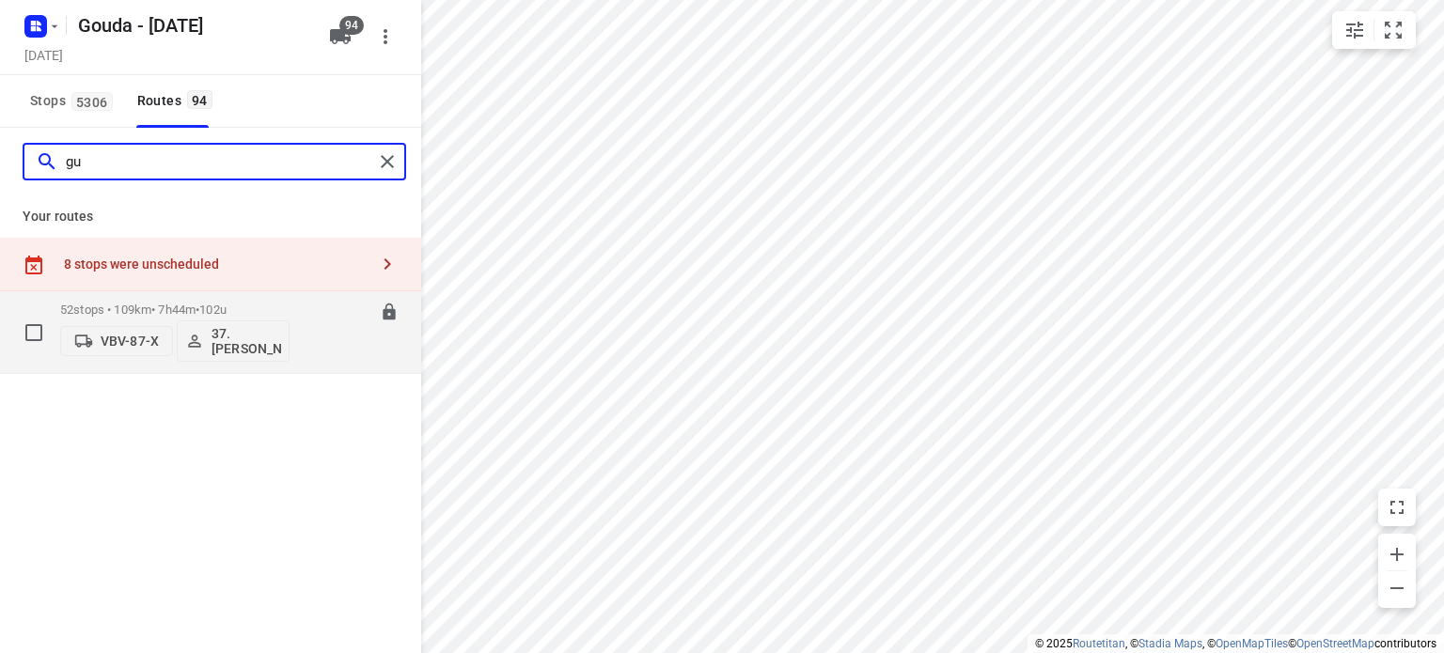
type input "gu"
click at [179, 311] on p "52 stops • 109km • 7h44m • 102u" at bounding box center [174, 310] width 229 height 14
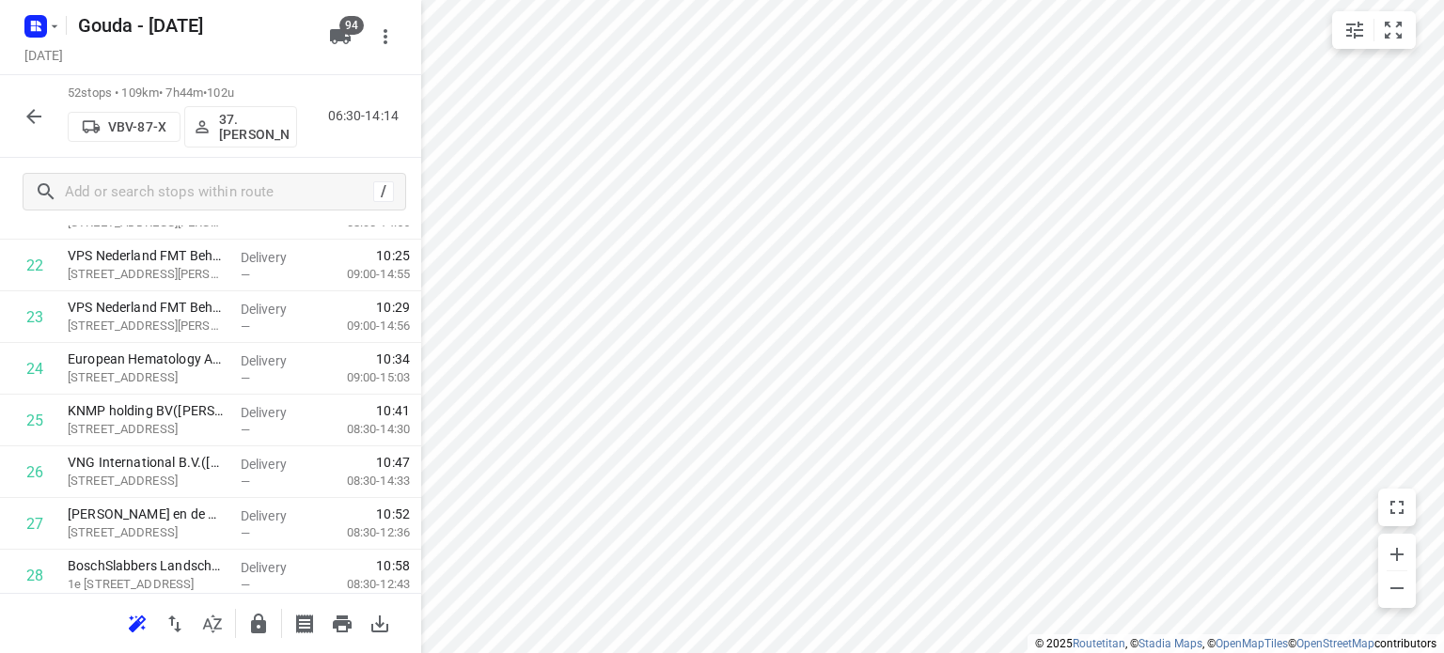
scroll to position [1222, 0]
click at [43, 129] on button "button" at bounding box center [34, 117] width 38 height 38
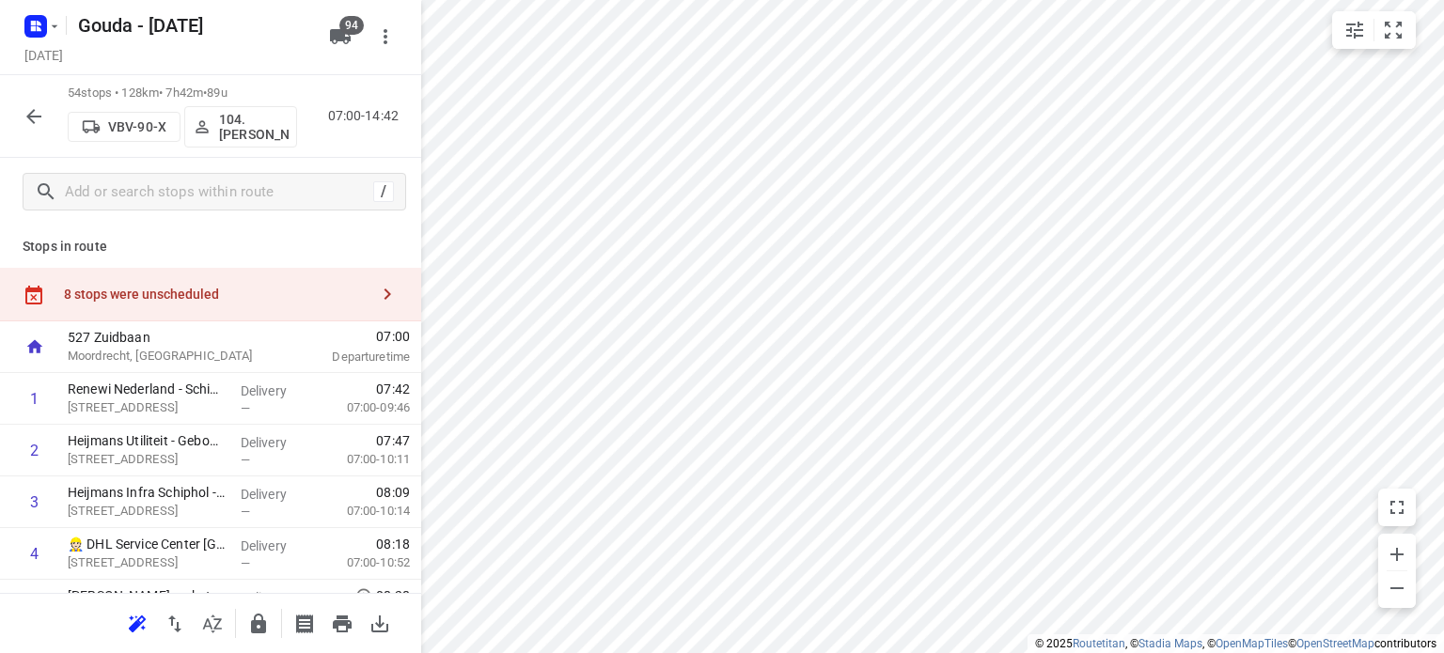
click at [817, 0] on html "i © 2025 Routetitan , © Stadia Maps , © OpenMapTiles © OpenStreetMap contributo…" at bounding box center [722, 326] width 1444 height 653
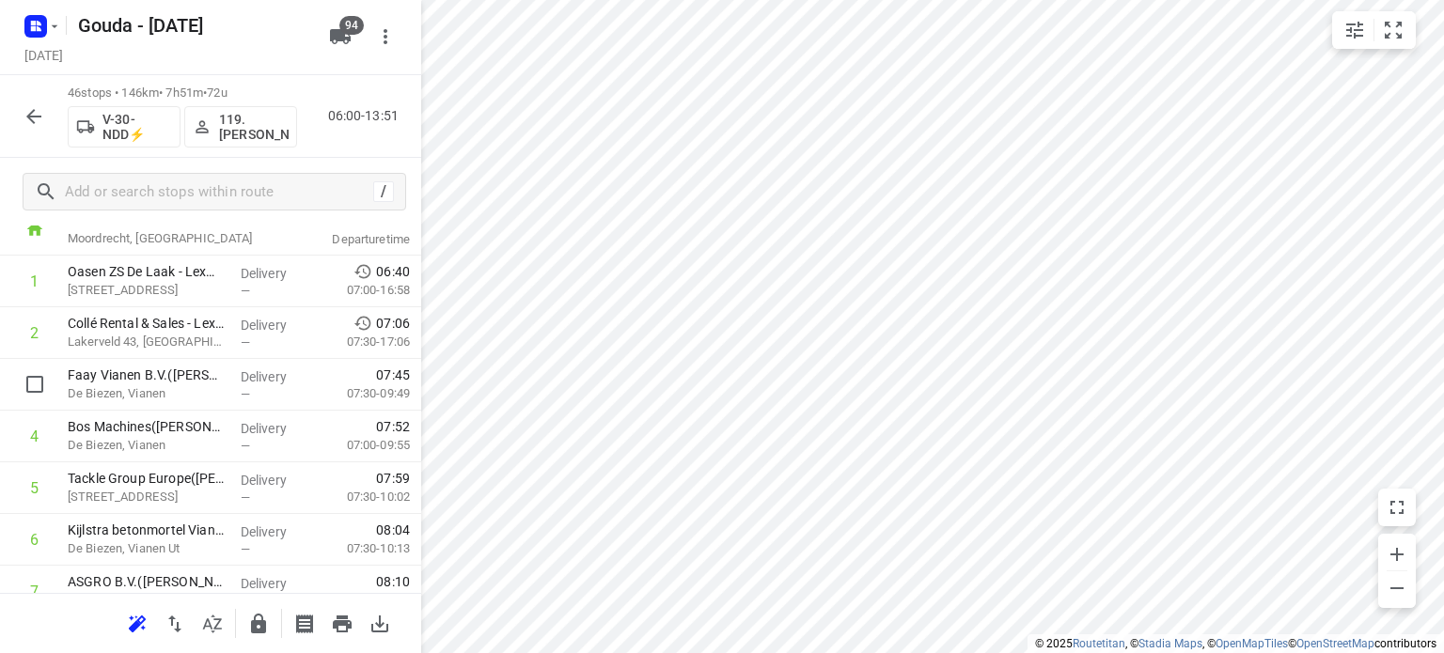
scroll to position [0, 0]
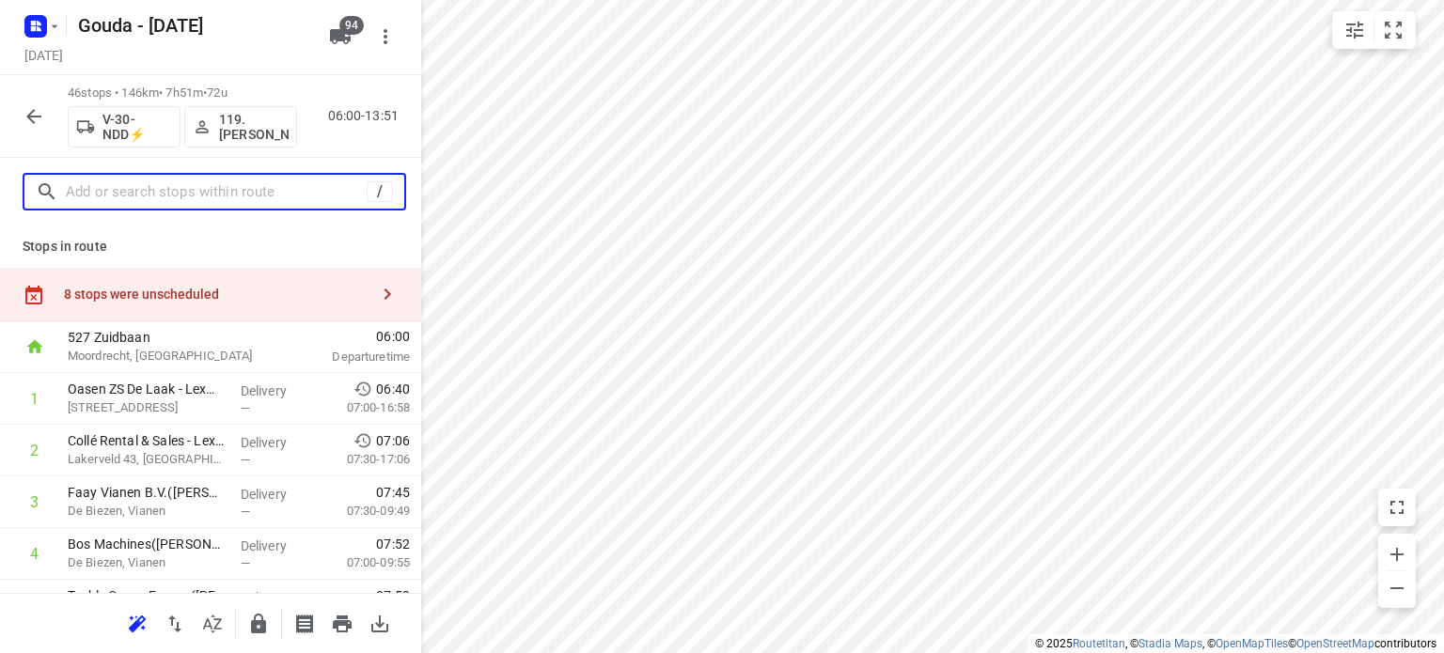
click at [188, 193] on input "text" at bounding box center [216, 192] width 301 height 29
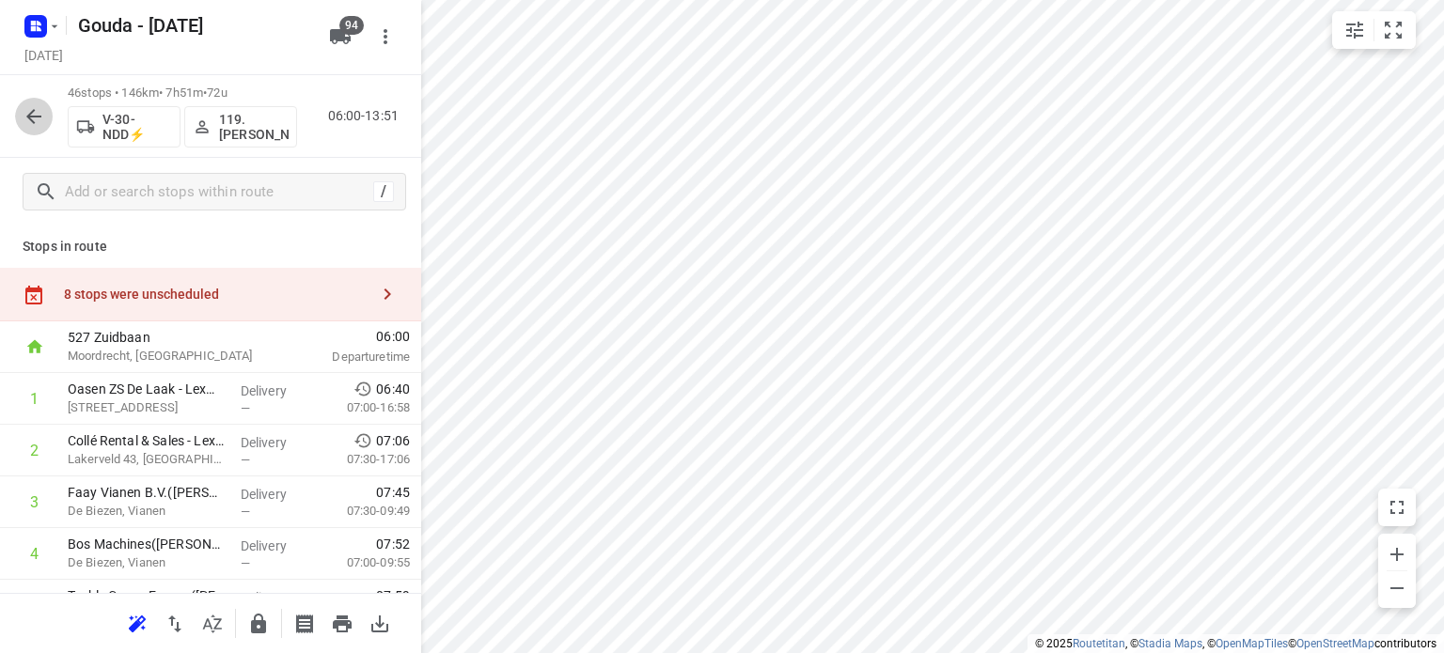
click at [34, 118] on icon "button" at bounding box center [34, 116] width 23 height 23
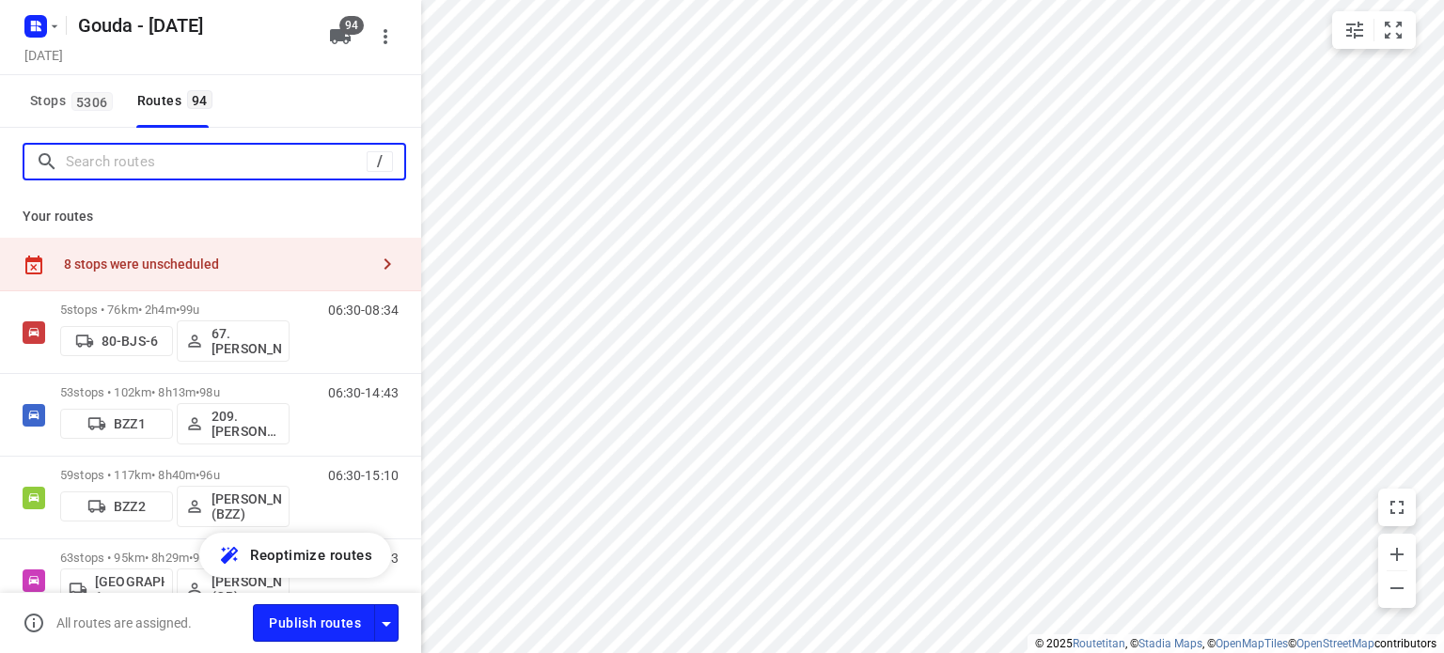
click at [130, 162] on input "Search routes" at bounding box center [216, 162] width 301 height 29
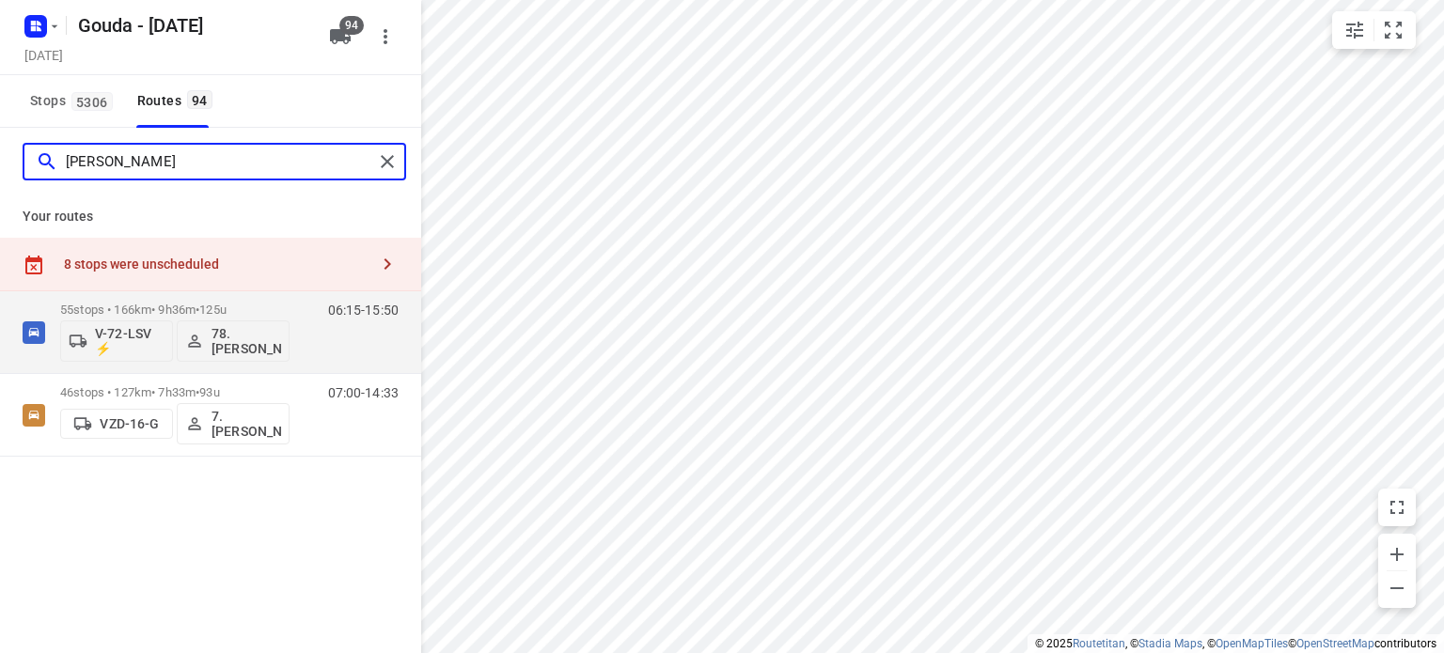
type input "[PERSON_NAME]"
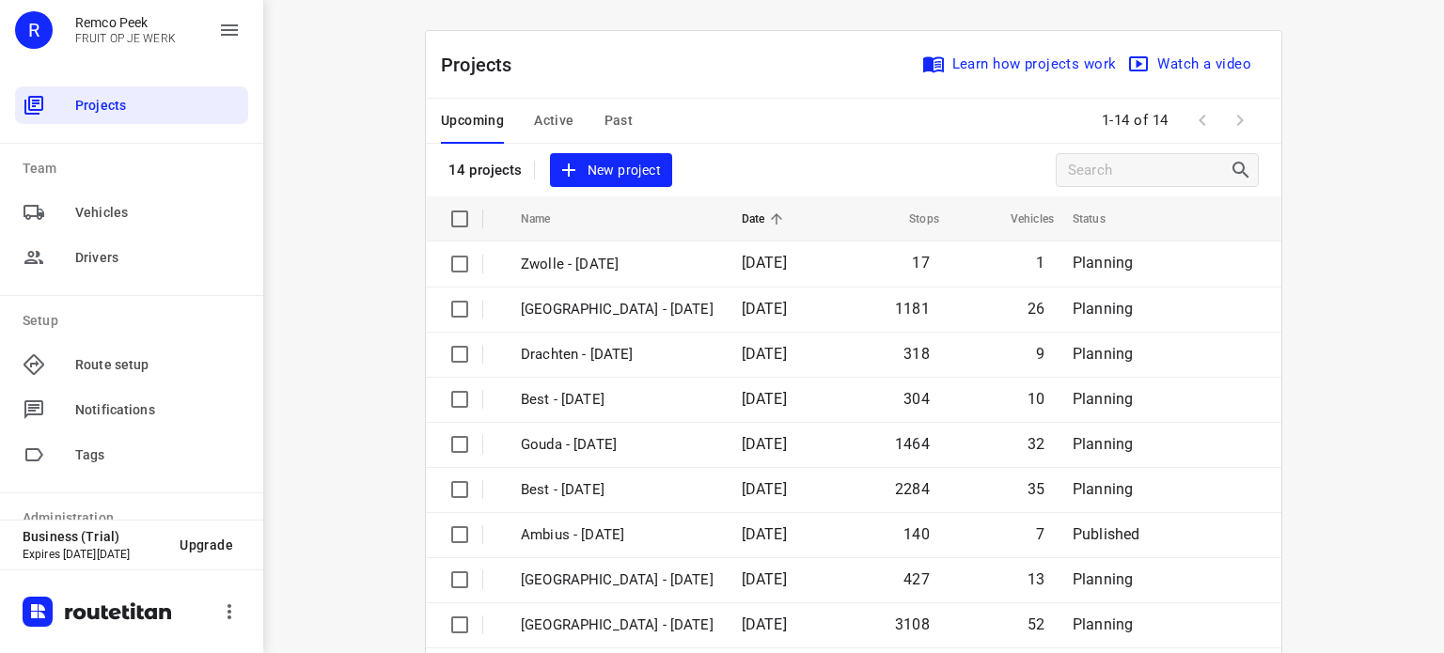
click at [556, 127] on span "Active" at bounding box center [553, 120] width 39 height 23
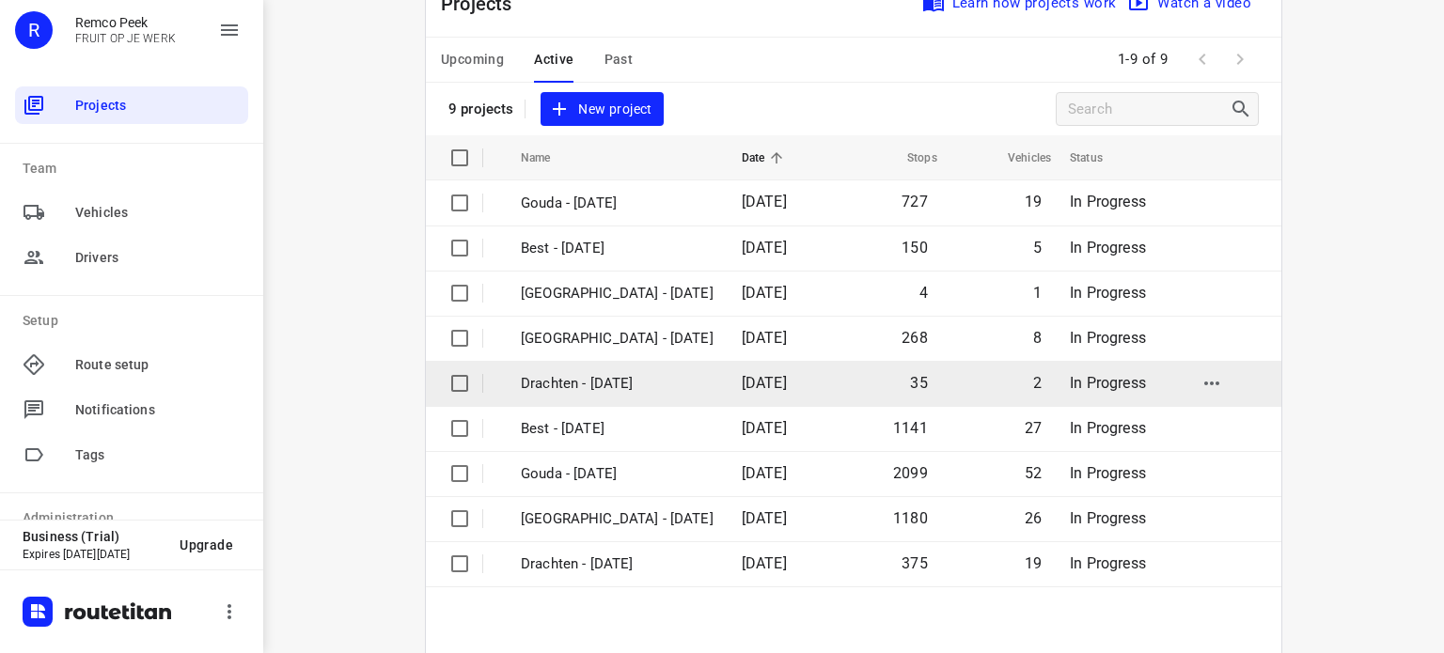
scroll to position [94, 0]
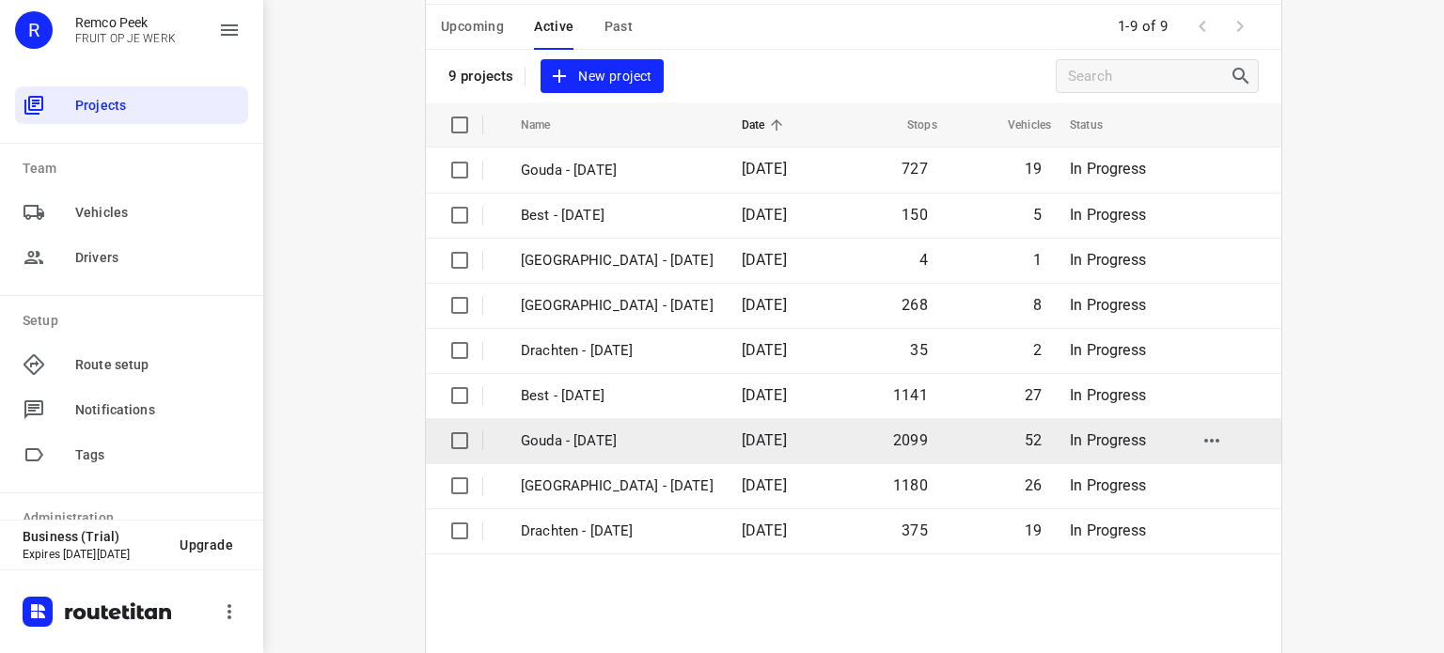
click at [610, 442] on p "Gouda - Wednesday" at bounding box center [617, 441] width 193 height 22
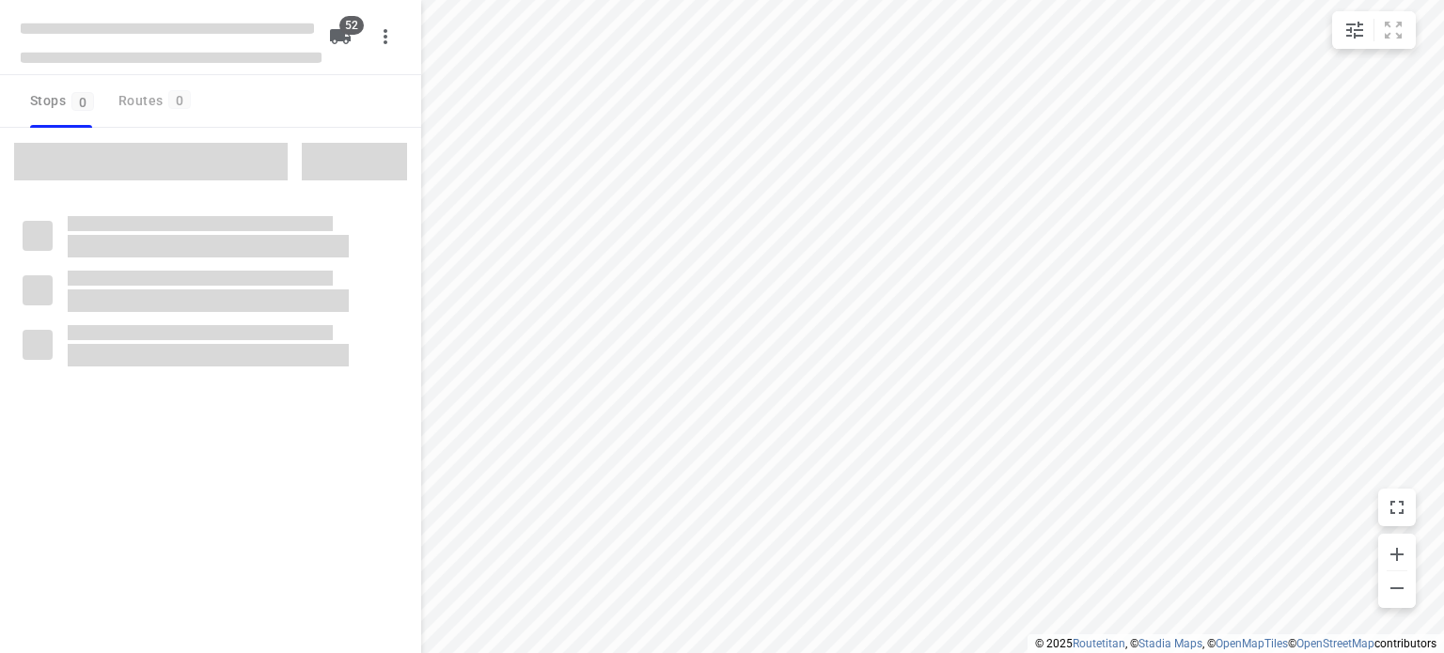
checkbox input "true"
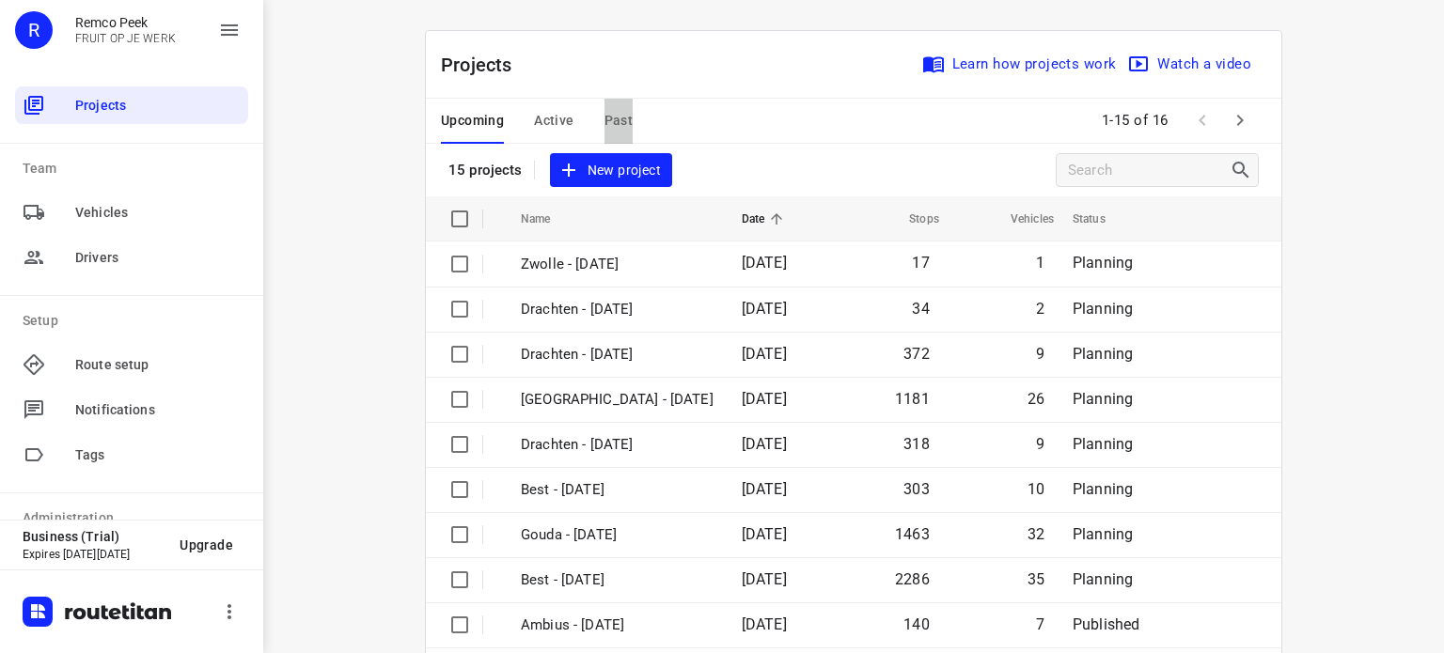
click at [604, 119] on span "Past" at bounding box center [618, 120] width 29 height 23
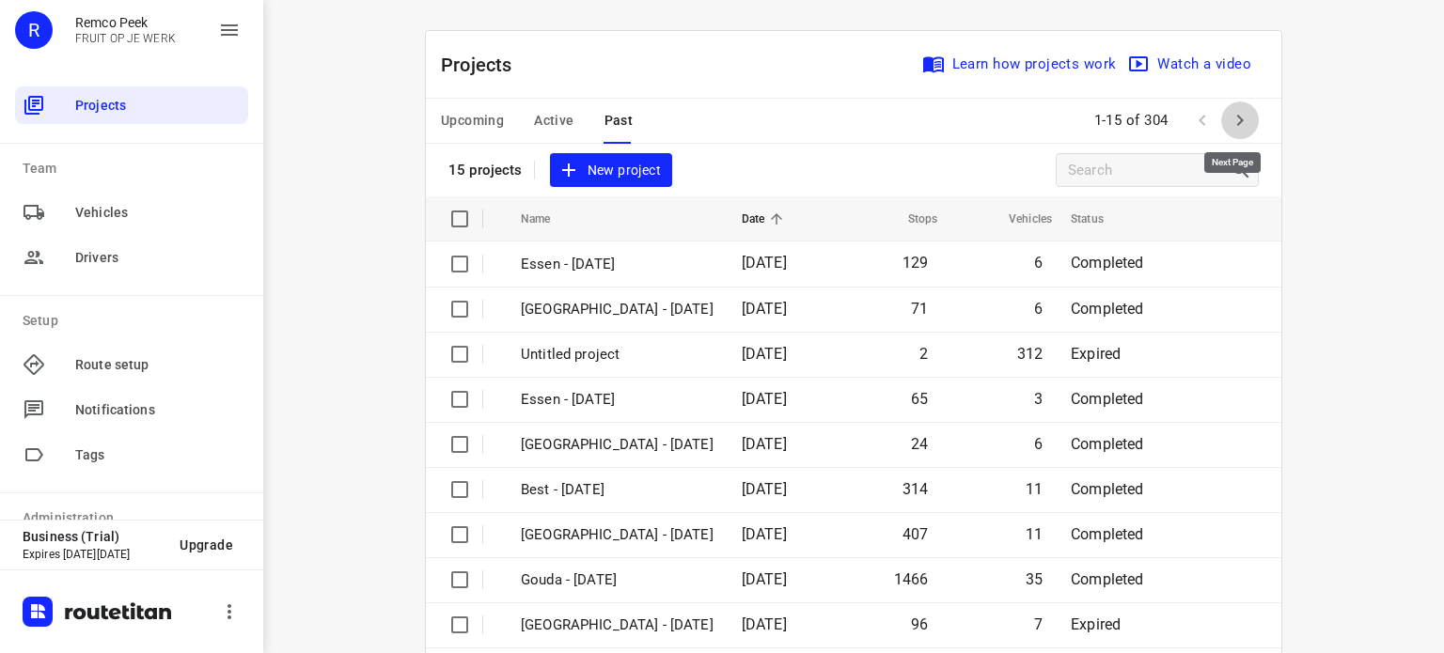
click at [1239, 109] on icon "button" at bounding box center [1239, 120] width 23 height 23
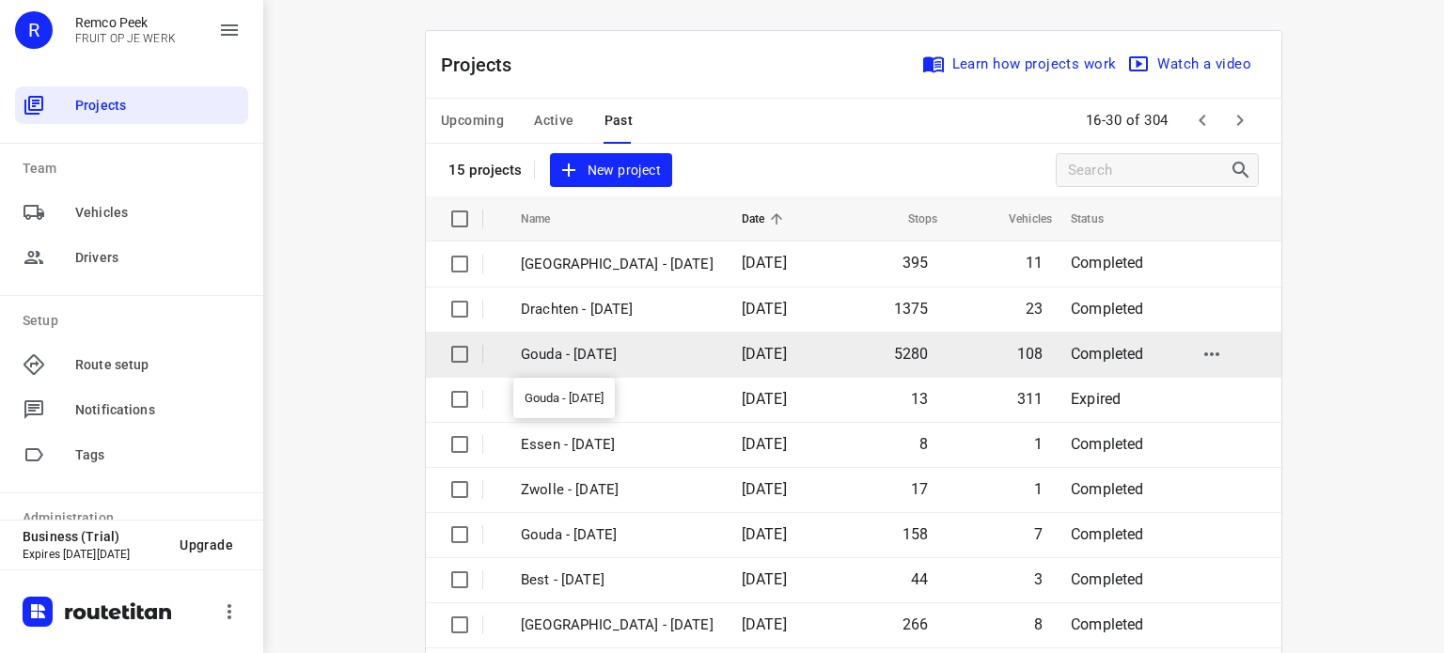
click at [610, 352] on p "Gouda - [DATE]" at bounding box center [617, 355] width 193 height 22
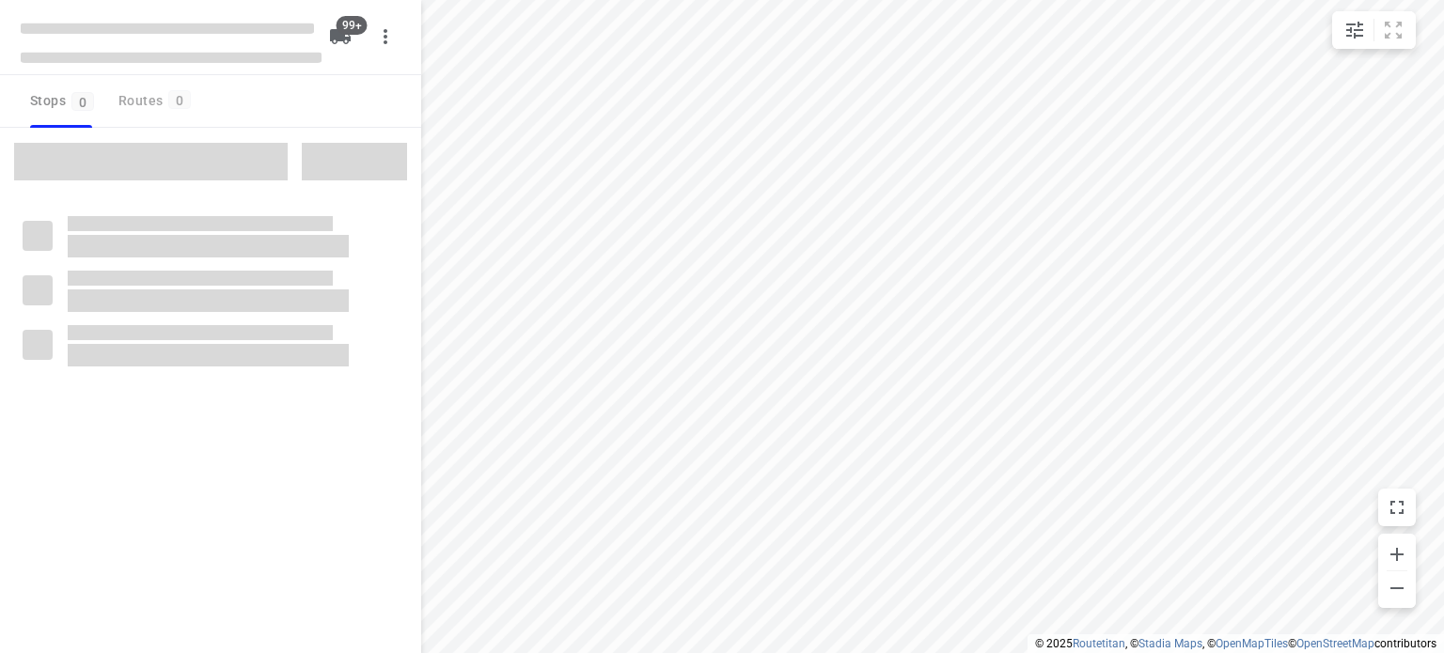
checkbox input "true"
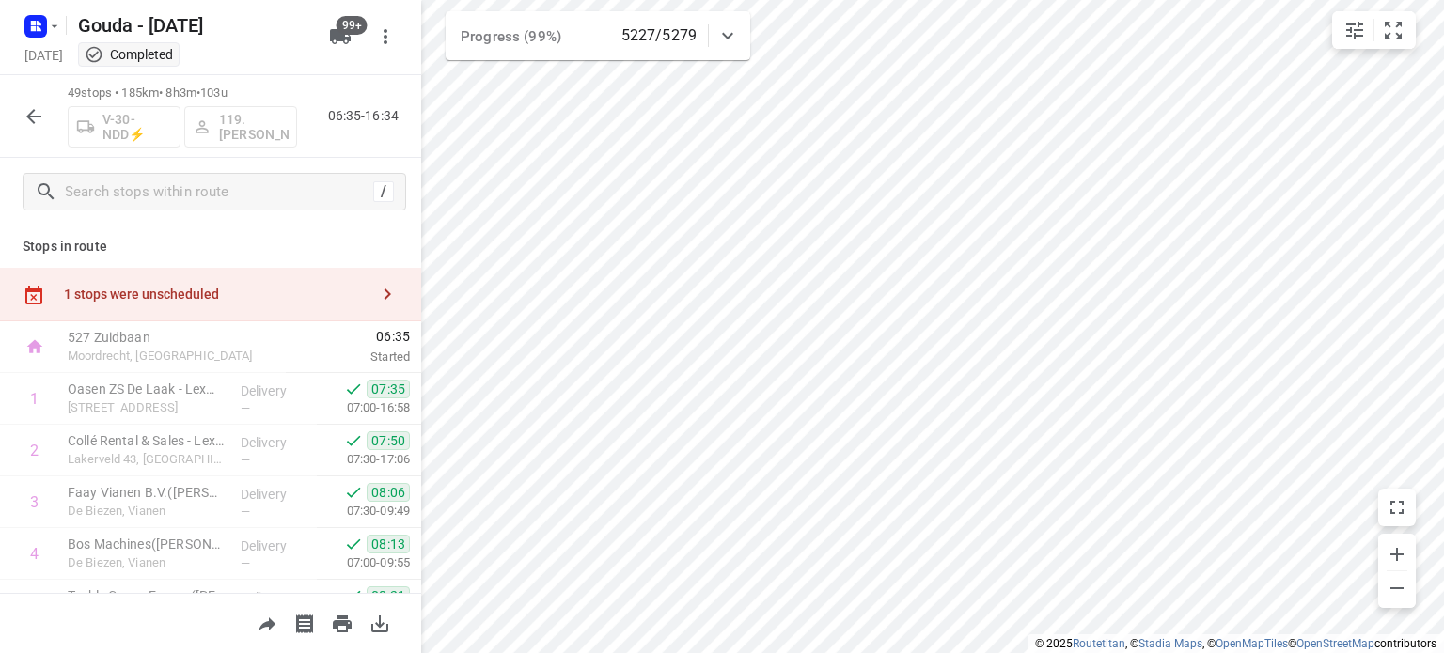
click at [34, 108] on icon "button" at bounding box center [34, 116] width 23 height 23
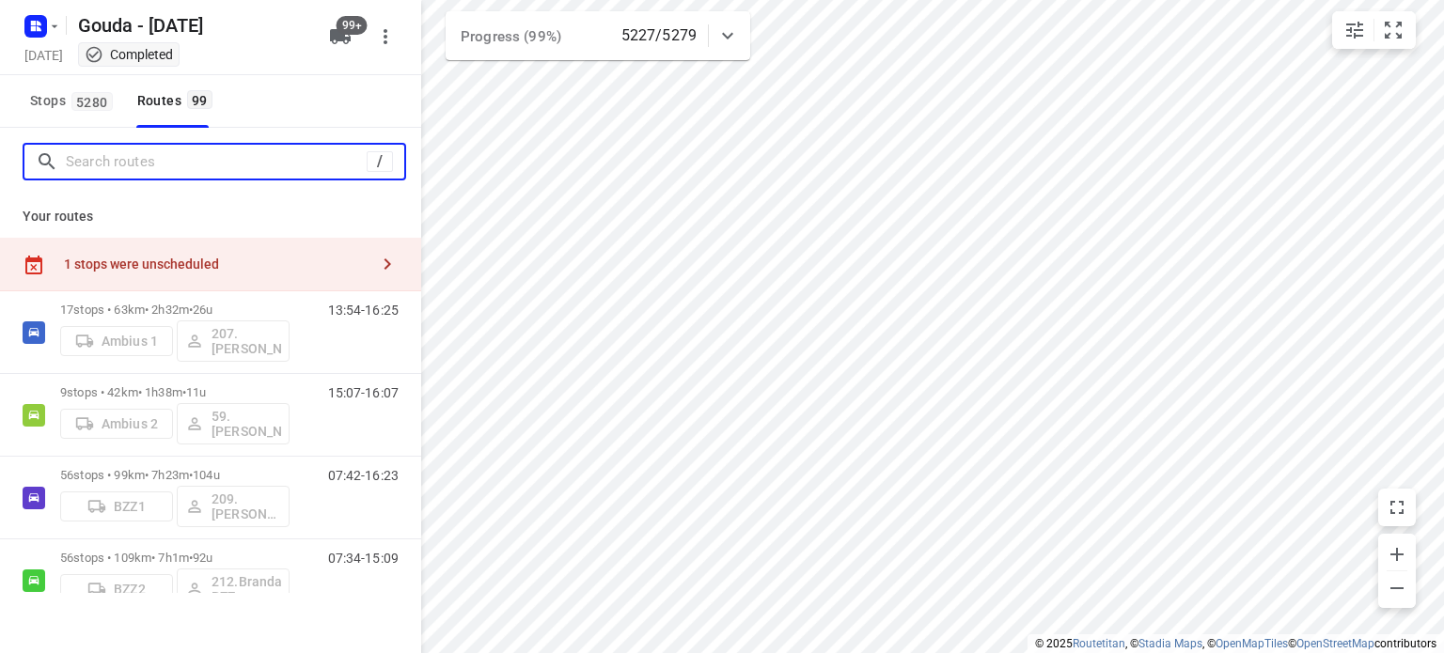
click at [207, 172] on input "Search routes" at bounding box center [216, 162] width 301 height 29
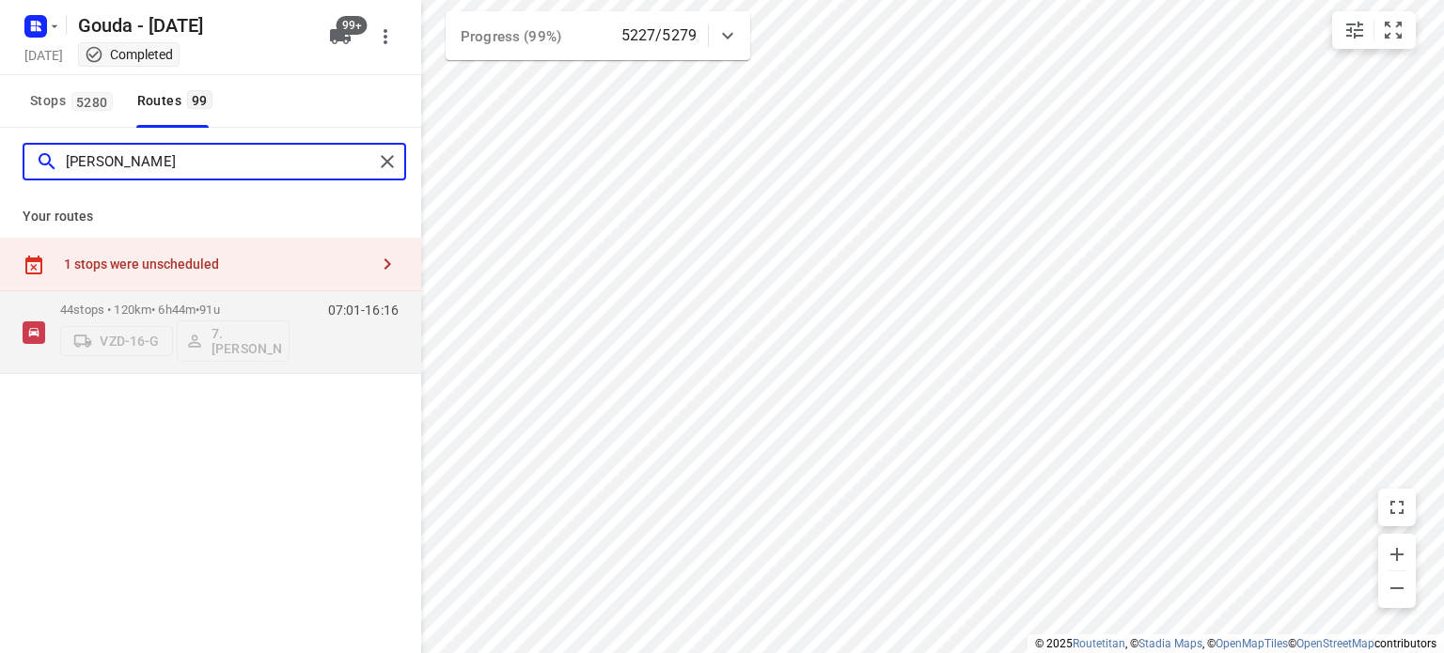
type input "[PERSON_NAME]"
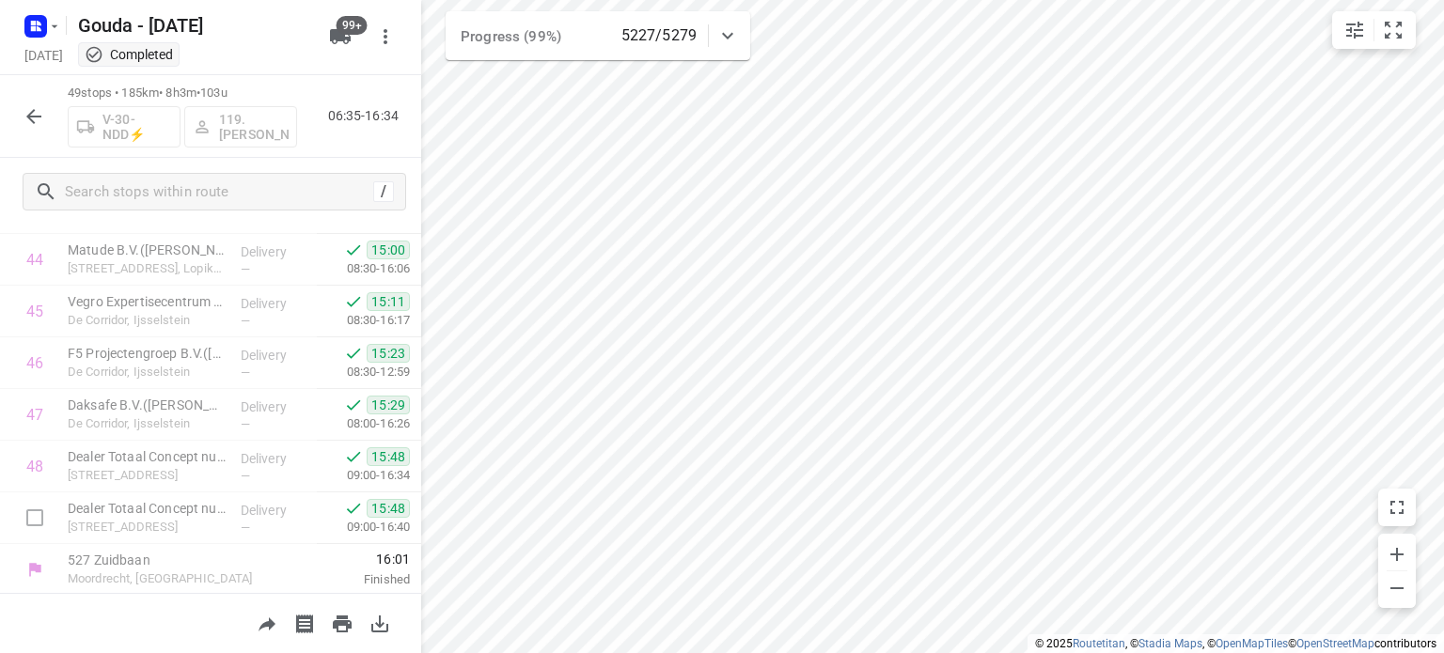
scroll to position [2365, 0]
